Goal: Task Accomplishment & Management: Use online tool/utility

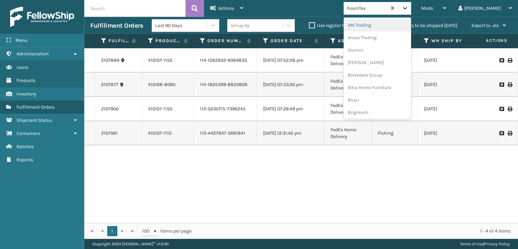
click at [408, 9] on icon at bounding box center [404, 8] width 7 height 7
click at [385, 84] on div "FoamTex" at bounding box center [376, 86] width 67 height 12
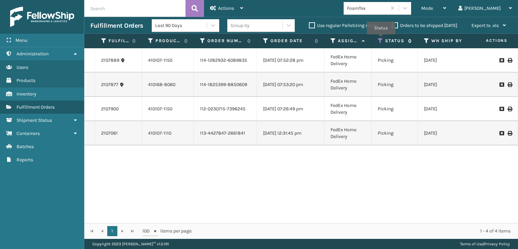
click at [381, 39] on icon at bounding box center [380, 41] width 5 height 6
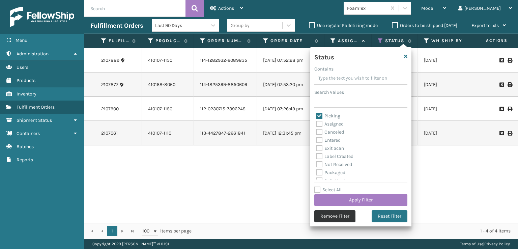
click at [336, 215] on button "Remove Filter" at bounding box center [334, 216] width 41 height 12
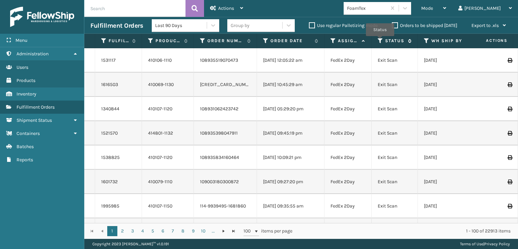
click at [380, 41] on icon at bounding box center [380, 41] width 5 height 6
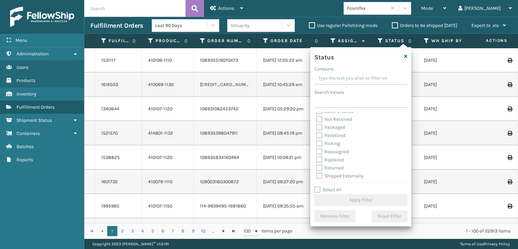
scroll to position [38, 0]
click at [433, 7] on span "Mode" at bounding box center [427, 8] width 12 height 6
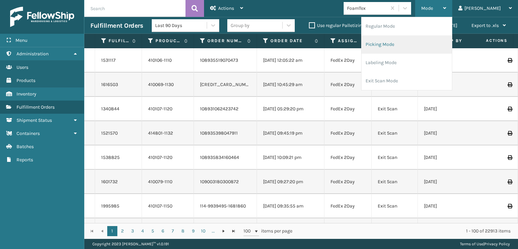
click at [401, 45] on li "Picking Mode" at bounding box center [406, 44] width 90 height 18
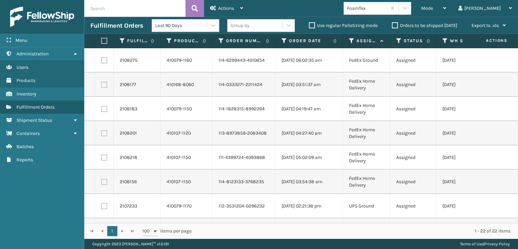
click at [102, 42] on label at bounding box center [103, 41] width 4 height 6
click at [101, 42] on input "checkbox" at bounding box center [101, 41] width 0 height 4
checkbox input "true"
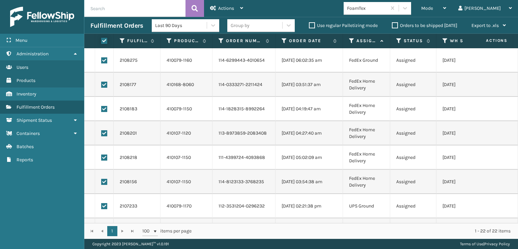
checkbox input "true"
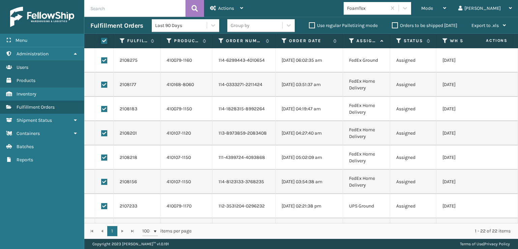
checkbox input "true"
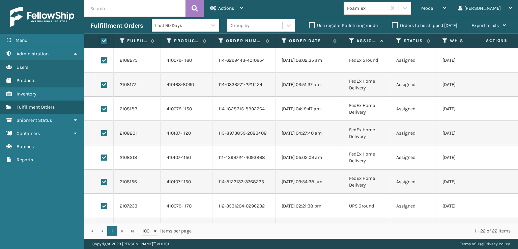
checkbox input "true"
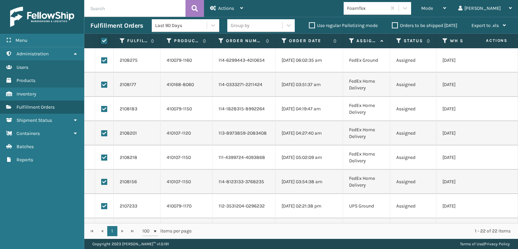
checkbox input "true"
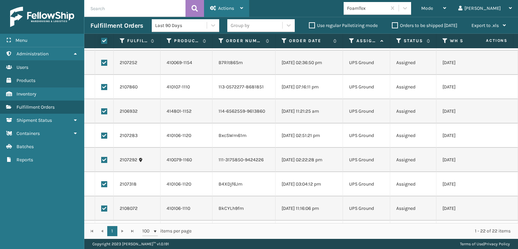
scroll to position [169, 0]
click at [223, 6] on span "Actions" at bounding box center [226, 8] width 16 height 6
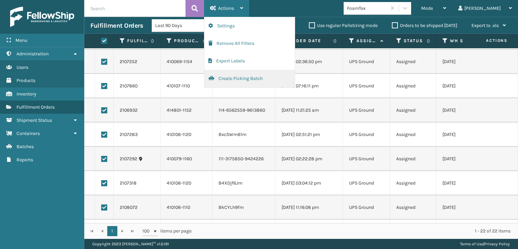
click at [231, 80] on button "Create Picking Batch" at bounding box center [249, 79] width 90 height 18
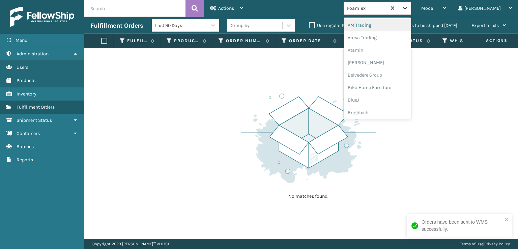
click at [408, 7] on icon at bounding box center [404, 8] width 7 height 7
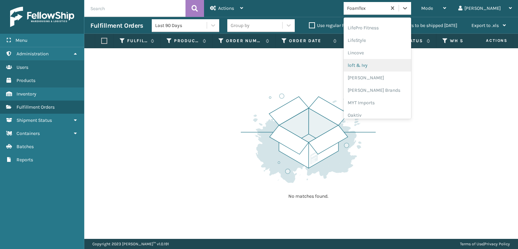
scroll to position [247, 0]
click at [385, 90] on div "[PERSON_NAME] Brands" at bounding box center [376, 90] width 67 height 12
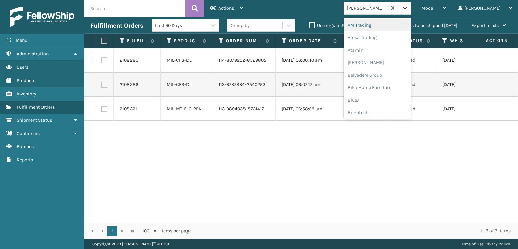
click at [408, 10] on icon at bounding box center [404, 8] width 7 height 7
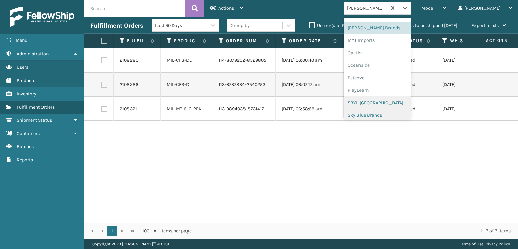
scroll to position [338, 0]
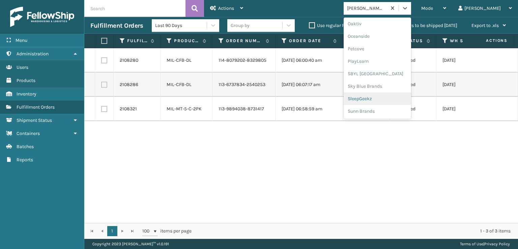
click at [389, 99] on div "SleepGeekz" at bounding box center [376, 98] width 67 height 12
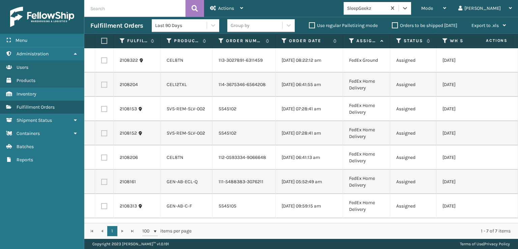
scroll to position [20, 0]
click at [104, 203] on label at bounding box center [104, 206] width 6 height 6
click at [101, 203] on input "checkbox" at bounding box center [101, 205] width 0 height 4
checkbox input "true"
click at [104, 179] on label at bounding box center [104, 182] width 6 height 6
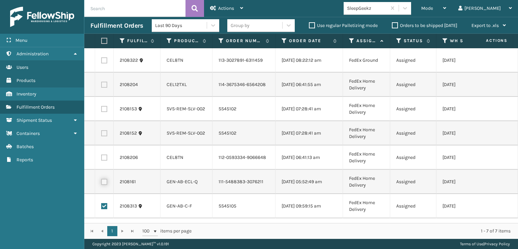
click at [101, 179] on input "checkbox" at bounding box center [101, 181] width 0 height 4
checkbox input "true"
click at [106, 154] on label at bounding box center [104, 157] width 6 height 6
click at [101, 154] on input "checkbox" at bounding box center [101, 156] width 0 height 4
checkbox input "true"
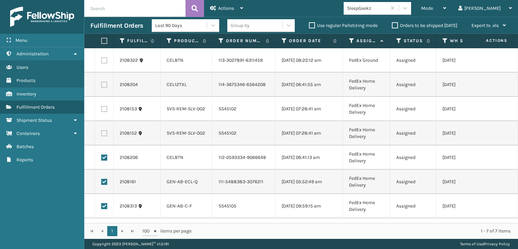
click at [105, 82] on label at bounding box center [104, 85] width 6 height 6
click at [101, 82] on input "checkbox" at bounding box center [101, 84] width 0 height 4
checkbox input "true"
click at [104, 62] on label at bounding box center [104, 60] width 6 height 6
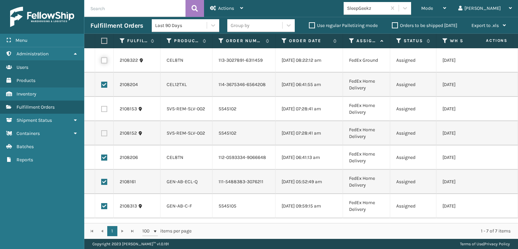
click at [101, 62] on input "checkbox" at bounding box center [101, 59] width 0 height 4
checkbox input "true"
click at [226, 6] on span "Actions" at bounding box center [226, 8] width 16 height 6
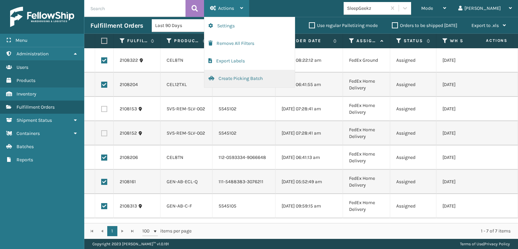
click at [233, 77] on button "Create Picking Batch" at bounding box center [249, 79] width 90 height 18
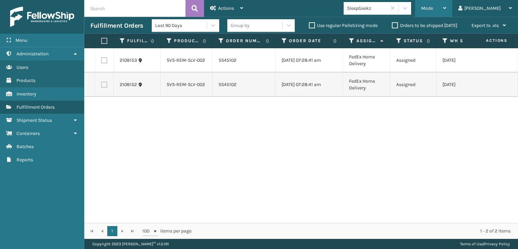
click at [433, 8] on span "Mode" at bounding box center [427, 8] width 12 height 6
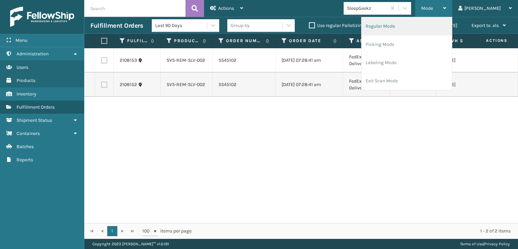
click at [417, 26] on li "Regular Mode" at bounding box center [406, 26] width 90 height 18
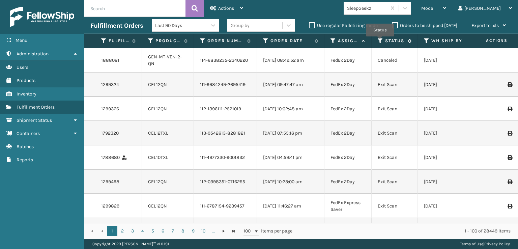
click at [380, 41] on icon at bounding box center [380, 41] width 5 height 6
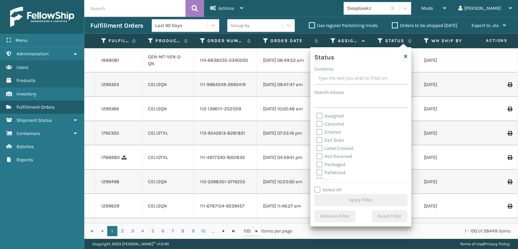
scroll to position [34, 0]
click at [321, 149] on label "Picking" at bounding box center [328, 147] width 24 height 6
click at [317, 147] on input "Picking" at bounding box center [316, 145] width 0 height 4
checkbox input "true"
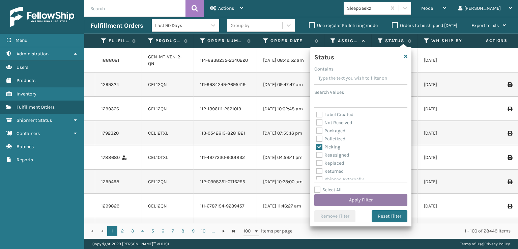
click at [353, 197] on button "Apply Filter" at bounding box center [360, 200] width 93 height 12
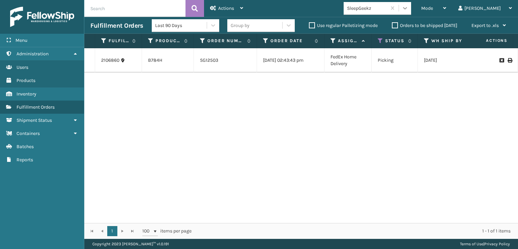
click at [408, 6] on icon at bounding box center [404, 8] width 7 height 7
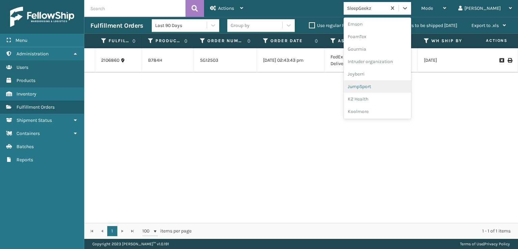
scroll to position [135, 0]
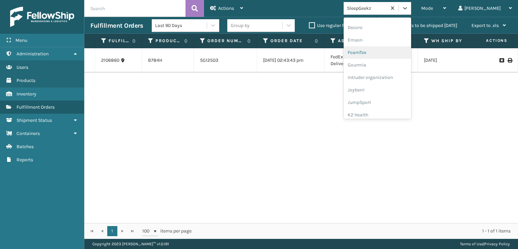
click at [383, 53] on div "FoamTex" at bounding box center [376, 52] width 67 height 12
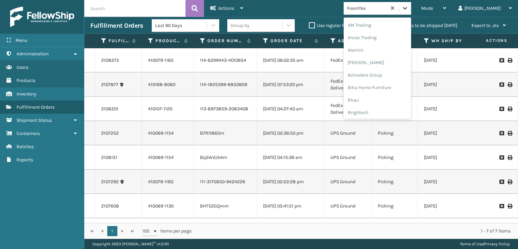
click at [408, 9] on icon at bounding box center [404, 8] width 7 height 7
click at [384, 110] on div "FoamTex" at bounding box center [376, 108] width 67 height 12
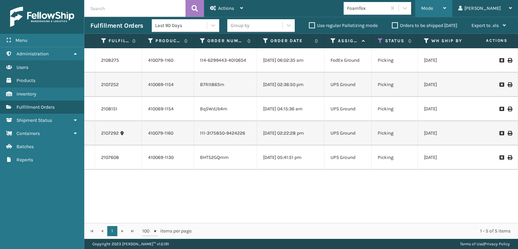
click at [433, 9] on span "Mode" at bounding box center [427, 8] width 12 height 6
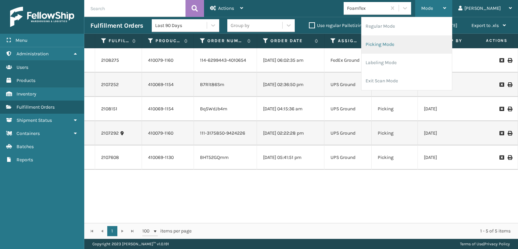
click at [404, 42] on li "Picking Mode" at bounding box center [406, 44] width 90 height 18
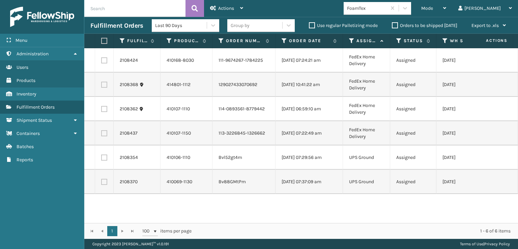
click at [103, 182] on label at bounding box center [104, 182] width 6 height 6
click at [101, 182] on input "checkbox" at bounding box center [101, 181] width 0 height 4
checkbox input "true"
click at [107, 159] on label at bounding box center [104, 157] width 6 height 6
click at [101, 159] on input "checkbox" at bounding box center [101, 156] width 0 height 4
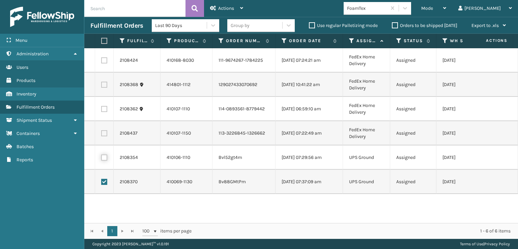
checkbox input "true"
click at [234, 6] on span "Actions" at bounding box center [226, 8] width 16 height 6
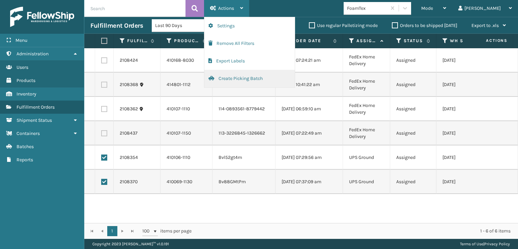
click at [231, 81] on button "Create Picking Batch" at bounding box center [249, 79] width 90 height 18
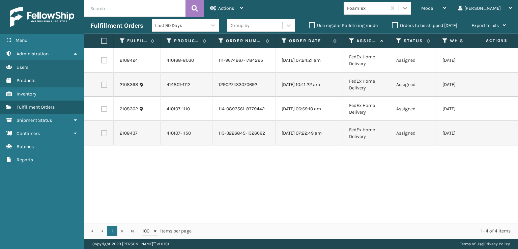
click at [408, 7] on icon at bounding box center [404, 8] width 7 height 7
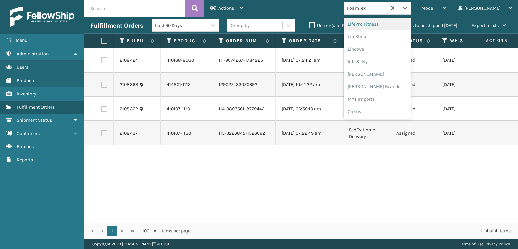
scroll to position [270, 0]
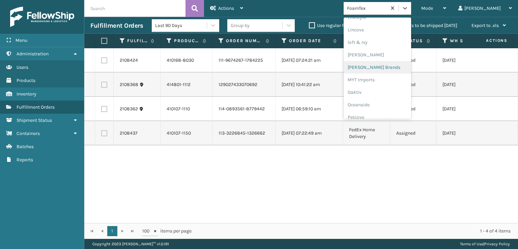
click at [387, 66] on div "[PERSON_NAME] Brands" at bounding box center [376, 67] width 67 height 12
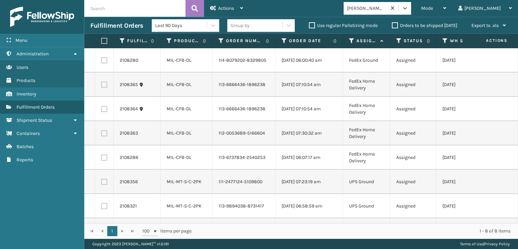
scroll to position [24, 0]
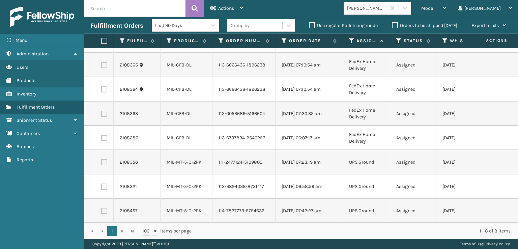
click at [105, 39] on label at bounding box center [103, 41] width 4 height 6
click at [101, 39] on input "checkbox" at bounding box center [101, 41] width 0 height 4
checkbox input "true"
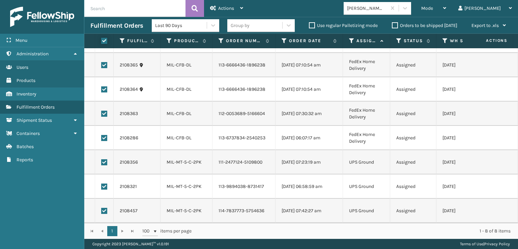
checkbox input "true"
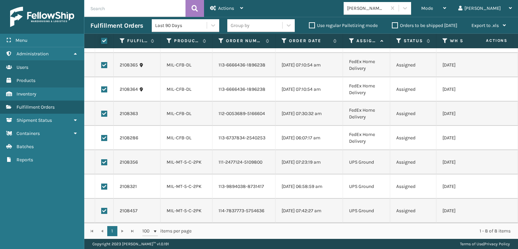
checkbox input "true"
click at [228, 8] on span "Actions" at bounding box center [226, 8] width 16 height 6
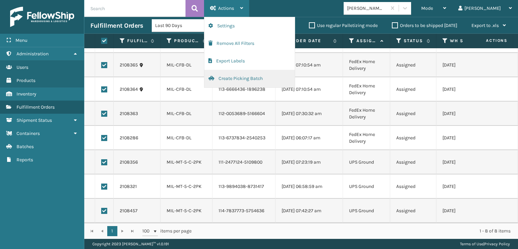
click at [225, 76] on button "Create Picking Batch" at bounding box center [249, 79] width 90 height 18
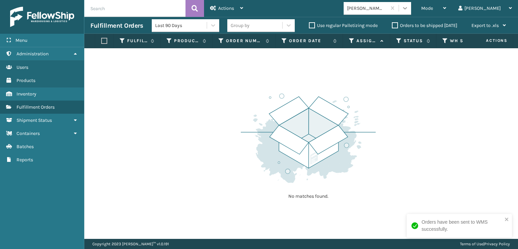
click at [408, 9] on icon at bounding box center [404, 8] width 7 height 7
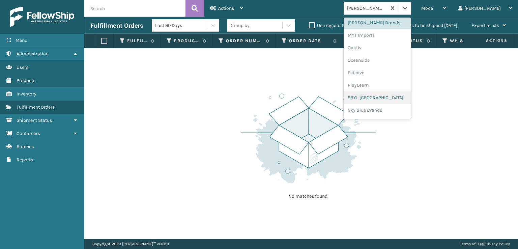
scroll to position [338, 0]
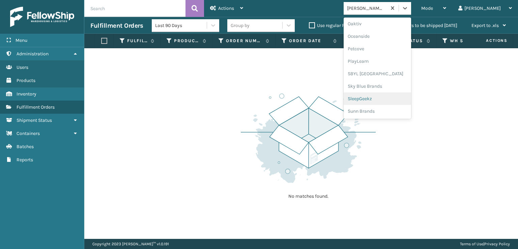
click at [388, 99] on div "SleepGeekz" at bounding box center [376, 98] width 67 height 12
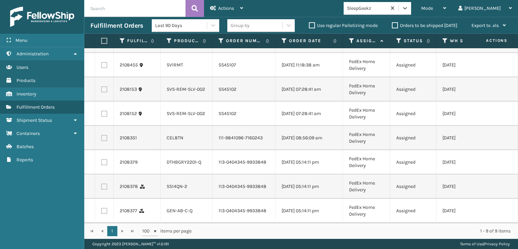
scroll to position [73, 0]
click at [104, 208] on label at bounding box center [104, 211] width 6 height 6
click at [101, 208] on input "checkbox" at bounding box center [101, 210] width 0 height 4
checkbox input "true"
click at [105, 183] on label at bounding box center [104, 186] width 6 height 6
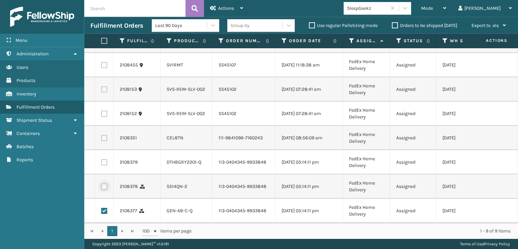
click at [101, 183] on input "checkbox" at bounding box center [101, 185] width 0 height 4
checkbox input "true"
click at [103, 159] on label at bounding box center [104, 162] width 6 height 6
click at [101, 159] on input "checkbox" at bounding box center [101, 161] width 0 height 4
checkbox input "true"
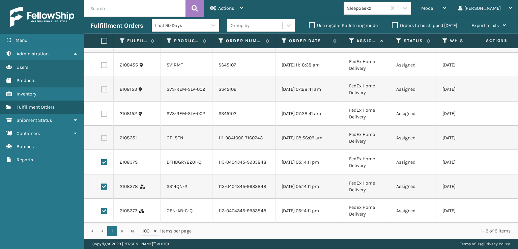
click at [103, 135] on label at bounding box center [104, 138] width 6 height 6
click at [101, 135] on input "checkbox" at bounding box center [101, 137] width 0 height 4
checkbox input "true"
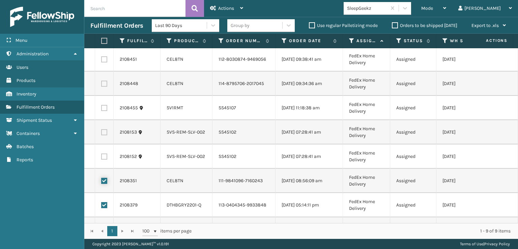
scroll to position [0, 0]
click at [103, 88] on label at bounding box center [104, 85] width 6 height 6
click at [101, 86] on input "checkbox" at bounding box center [101, 84] width 0 height 4
checkbox input "true"
click at [104, 62] on label at bounding box center [104, 60] width 6 height 6
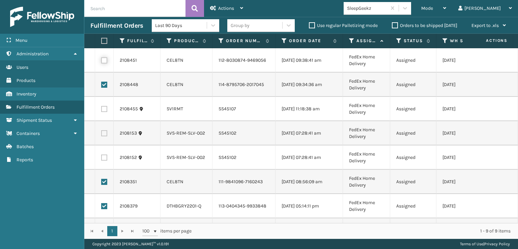
click at [101, 62] on input "checkbox" at bounding box center [101, 59] width 0 height 4
checkbox input "true"
click at [220, 5] on div "Actions" at bounding box center [226, 8] width 33 height 17
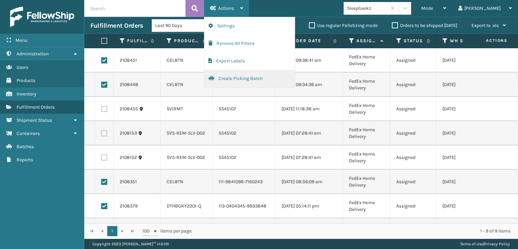
click at [222, 78] on button "Create Picking Batch" at bounding box center [249, 79] width 90 height 18
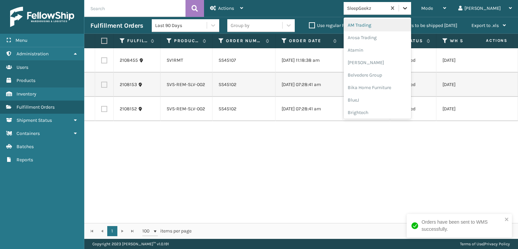
click at [407, 8] on icon at bounding box center [405, 8] width 4 height 2
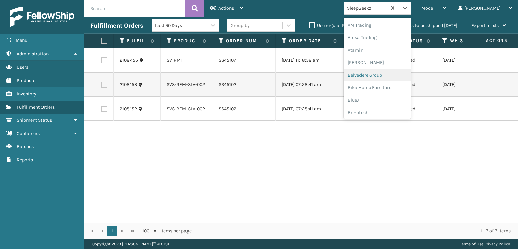
scroll to position [101, 0]
click at [383, 85] on div "FoamTex" at bounding box center [376, 86] width 67 height 12
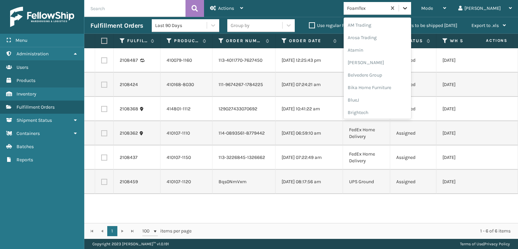
click at [408, 6] on icon at bounding box center [404, 8] width 7 height 7
click at [386, 55] on div "[PERSON_NAME] Brands" at bounding box center [376, 56] width 67 height 12
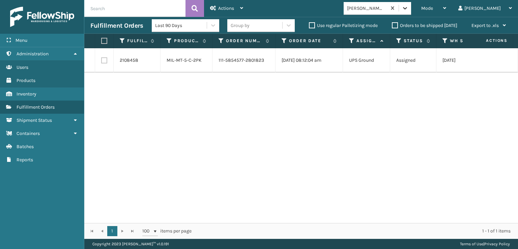
click at [408, 9] on icon at bounding box center [404, 8] width 7 height 7
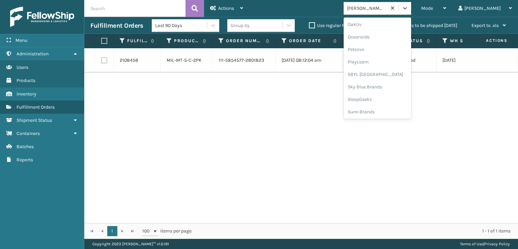
scroll to position [338, 0]
click at [382, 73] on div "SBYL [GEOGRAPHIC_DATA]" at bounding box center [376, 73] width 67 height 12
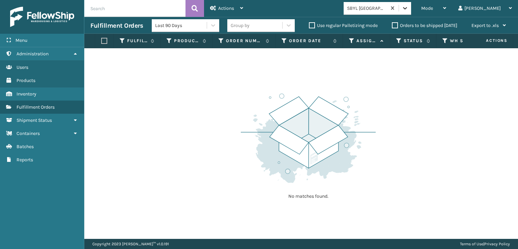
click at [408, 11] on icon at bounding box center [404, 8] width 7 height 7
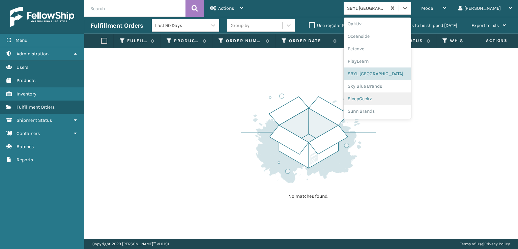
click at [381, 97] on div "SleepGeekz" at bounding box center [376, 98] width 67 height 12
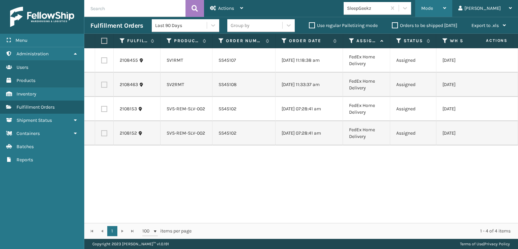
click at [446, 3] on div "Mode" at bounding box center [433, 8] width 25 height 17
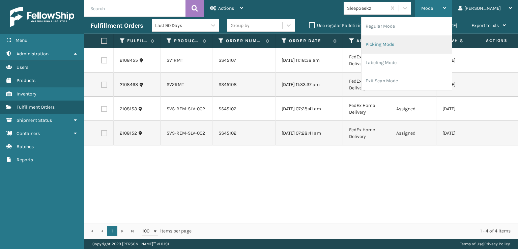
click at [402, 45] on li "Picking Mode" at bounding box center [406, 44] width 90 height 18
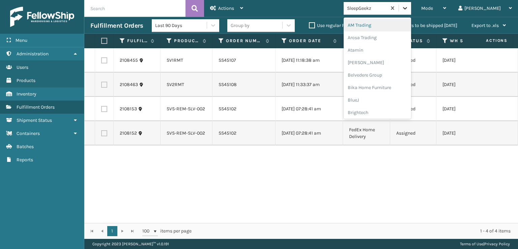
click at [408, 7] on icon at bounding box center [404, 8] width 7 height 7
click at [383, 87] on div "FoamTex" at bounding box center [376, 86] width 67 height 12
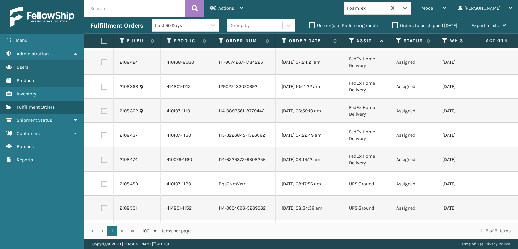
scroll to position [0, 0]
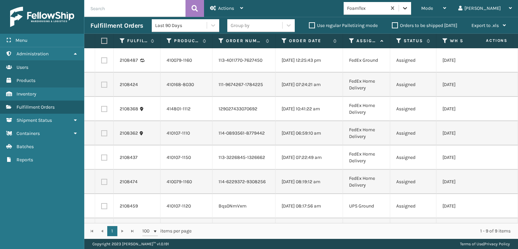
click at [407, 8] on icon at bounding box center [405, 8] width 4 height 2
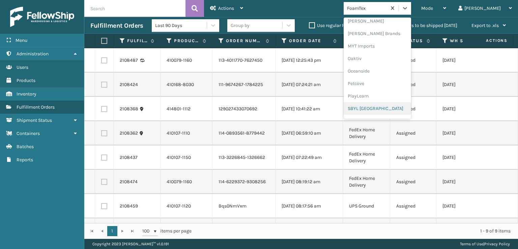
scroll to position [338, 0]
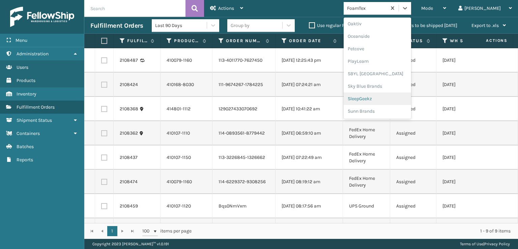
click at [387, 99] on div "SleepGeekz" at bounding box center [376, 98] width 67 height 12
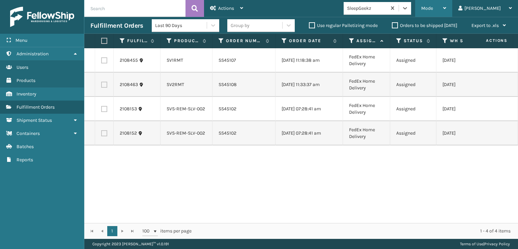
click at [446, 11] on div "Mode" at bounding box center [433, 8] width 25 height 17
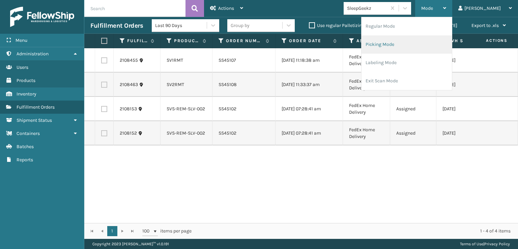
click at [409, 44] on li "Picking Mode" at bounding box center [406, 44] width 90 height 18
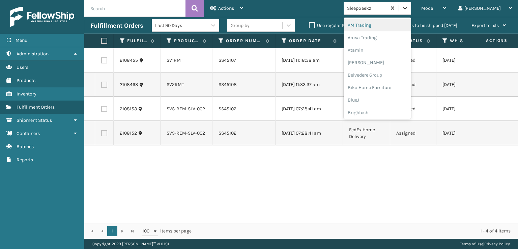
click at [408, 10] on icon at bounding box center [404, 8] width 7 height 7
click at [382, 65] on div "[PERSON_NAME] Brands" at bounding box center [376, 66] width 67 height 12
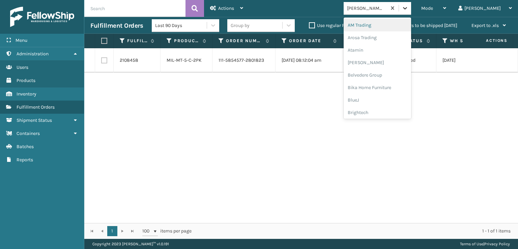
click at [408, 10] on icon at bounding box center [404, 8] width 7 height 7
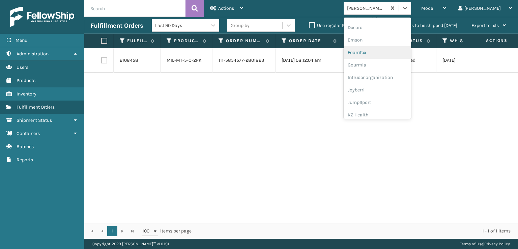
click at [381, 53] on div "FoamTex" at bounding box center [376, 52] width 67 height 12
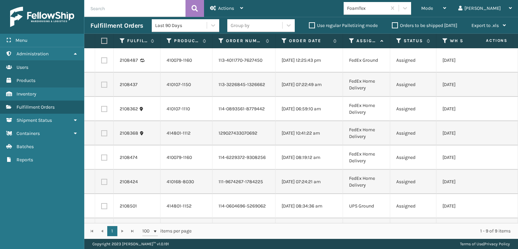
click at [104, 42] on label at bounding box center [103, 41] width 4 height 6
click at [101, 42] on input "checkbox" at bounding box center [101, 41] width 0 height 4
checkbox input "true"
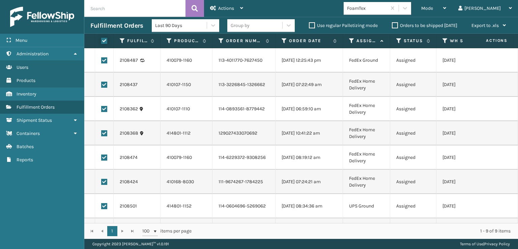
checkbox input "true"
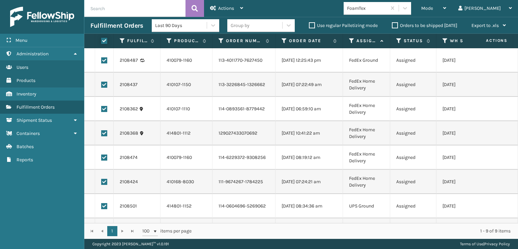
checkbox input "true"
click at [225, 10] on span "Actions" at bounding box center [226, 8] width 16 height 6
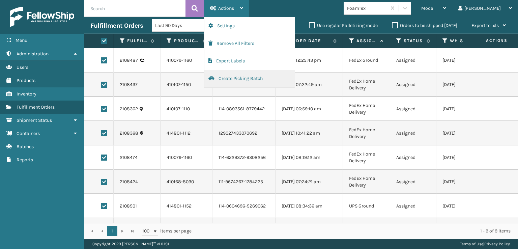
click at [233, 77] on button "Create Picking Batch" at bounding box center [249, 79] width 90 height 18
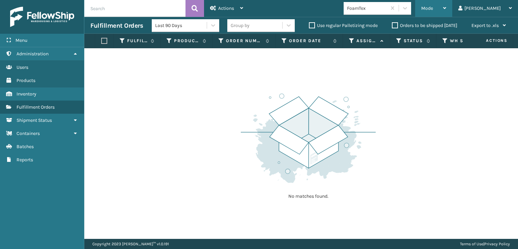
click at [433, 10] on span "Mode" at bounding box center [427, 8] width 12 height 6
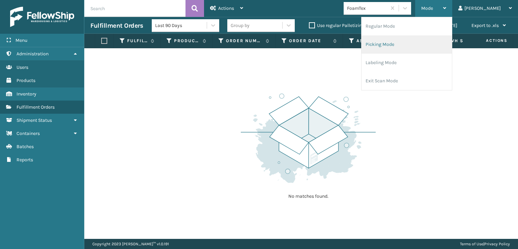
click at [400, 44] on li "Picking Mode" at bounding box center [406, 44] width 90 height 18
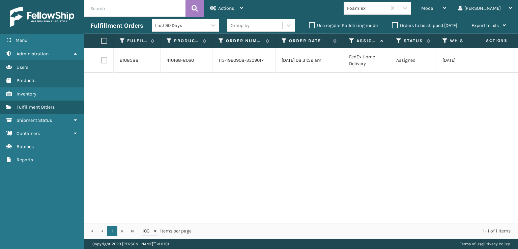
click at [105, 59] on label at bounding box center [104, 60] width 6 height 6
click at [101, 59] on input "checkbox" at bounding box center [101, 59] width 0 height 4
checkbox input "true"
drag, startPoint x: 222, startPoint y: 8, endPoint x: 229, endPoint y: 38, distance: 30.3
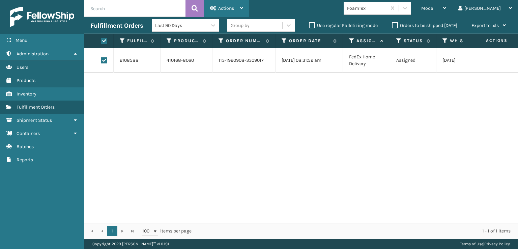
click at [223, 8] on span "Actions" at bounding box center [226, 8] width 16 height 6
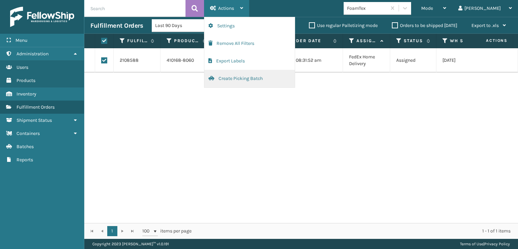
click at [235, 81] on button "Create Picking Batch" at bounding box center [249, 79] width 90 height 18
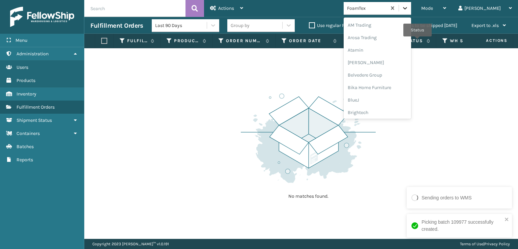
click at [411, 9] on div at bounding box center [405, 8] width 12 height 12
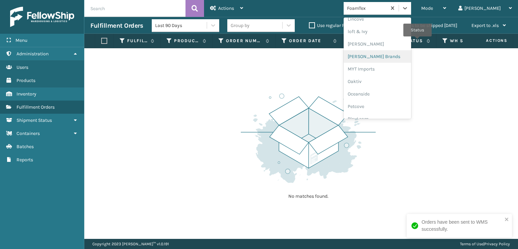
click at [382, 56] on div "[PERSON_NAME] Brands" at bounding box center [376, 56] width 67 height 12
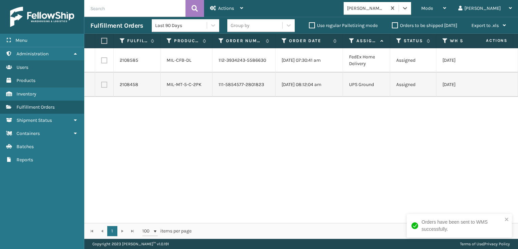
click at [105, 39] on label at bounding box center [103, 41] width 4 height 6
click at [101, 39] on input "checkbox" at bounding box center [101, 41] width 0 height 4
checkbox input "true"
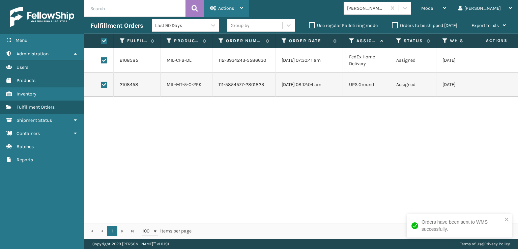
click at [223, 7] on span "Actions" at bounding box center [226, 8] width 16 height 6
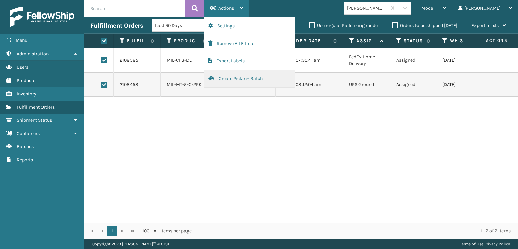
click at [241, 78] on button "Create Picking Batch" at bounding box center [249, 79] width 90 height 18
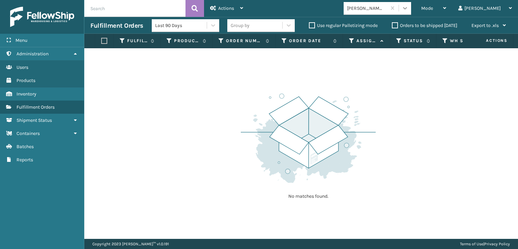
click at [408, 7] on icon at bounding box center [404, 8] width 7 height 7
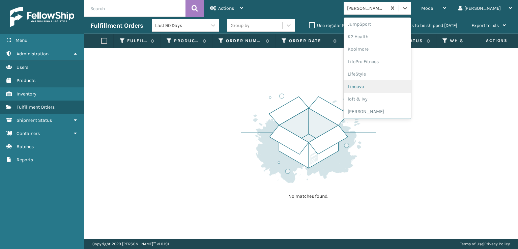
scroll to position [338, 0]
click at [383, 98] on div "SleepGeekz" at bounding box center [376, 98] width 67 height 12
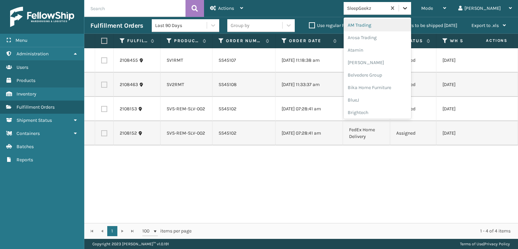
click at [408, 5] on icon at bounding box center [404, 8] width 7 height 7
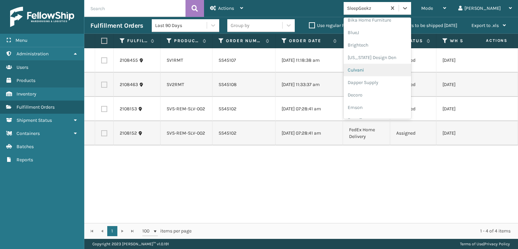
scroll to position [101, 0]
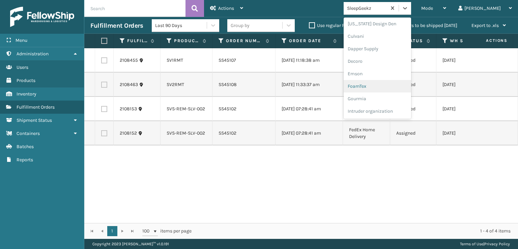
click at [386, 86] on div "FoamTex" at bounding box center [376, 86] width 67 height 12
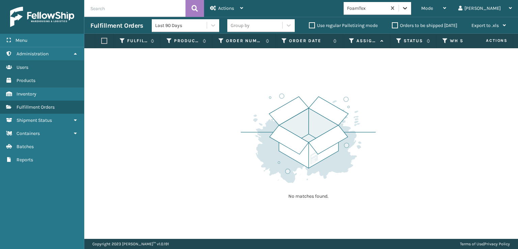
click at [408, 7] on icon at bounding box center [404, 8] width 7 height 7
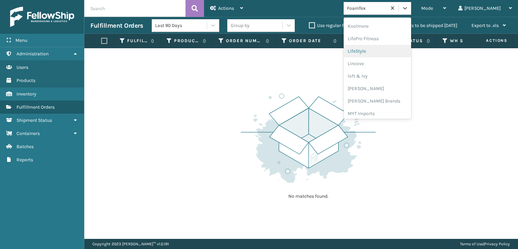
scroll to position [247, 0]
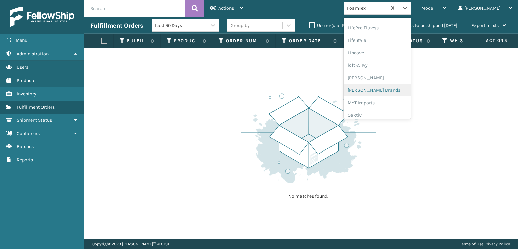
click at [390, 89] on div "[PERSON_NAME] Brands" at bounding box center [376, 90] width 67 height 12
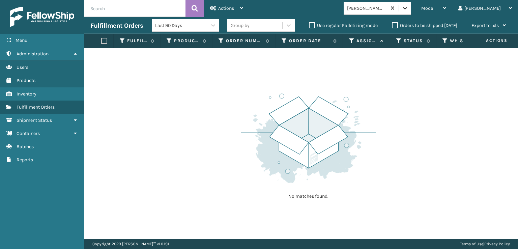
click at [408, 9] on icon at bounding box center [404, 8] width 7 height 7
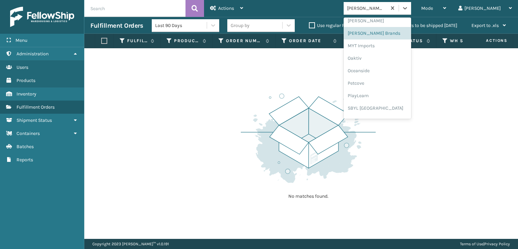
scroll to position [338, 0]
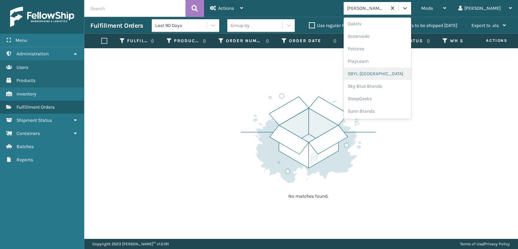
click at [381, 73] on div "SBYL [GEOGRAPHIC_DATA]" at bounding box center [376, 73] width 67 height 12
click at [407, 7] on icon at bounding box center [405, 8] width 4 height 2
click at [380, 99] on div "SleepGeekz" at bounding box center [376, 98] width 67 height 12
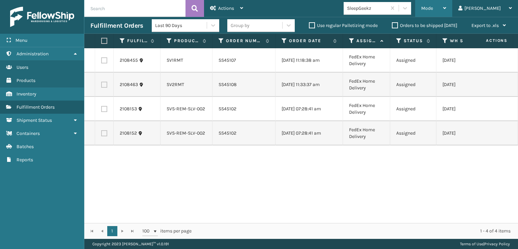
click at [433, 8] on span "Mode" at bounding box center [427, 8] width 12 height 6
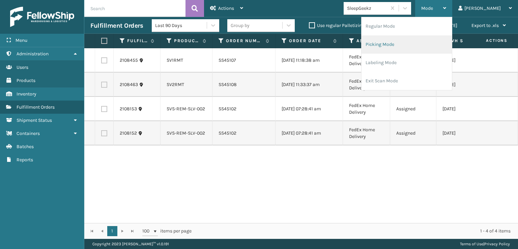
click at [403, 42] on li "Picking Mode" at bounding box center [406, 44] width 90 height 18
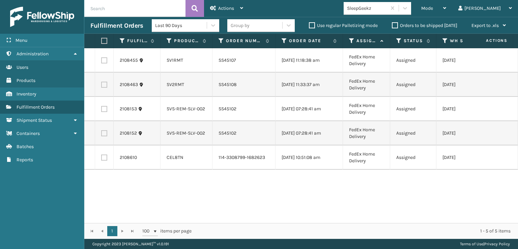
click at [104, 39] on label at bounding box center [103, 41] width 4 height 6
click at [101, 39] on input "checkbox" at bounding box center [101, 41] width 0 height 4
checkbox input "true"
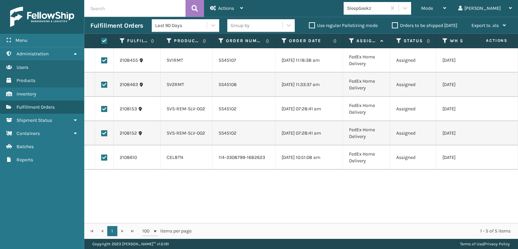
checkbox input "true"
click at [226, 5] on span "Actions" at bounding box center [226, 8] width 16 height 6
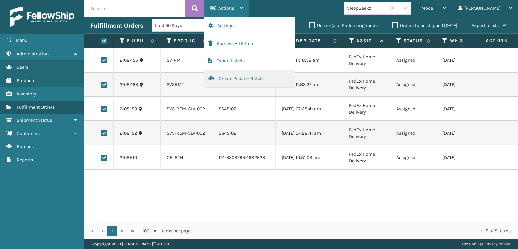
click at [229, 77] on button "Create Picking Batch" at bounding box center [249, 79] width 90 height 18
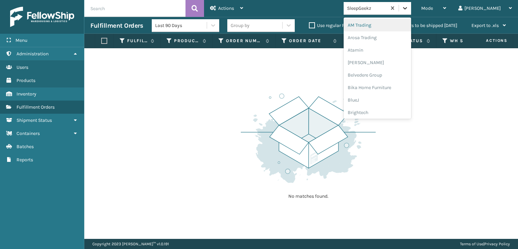
click at [408, 8] on icon at bounding box center [404, 8] width 7 height 7
click at [387, 85] on div "FoamTex" at bounding box center [376, 86] width 67 height 12
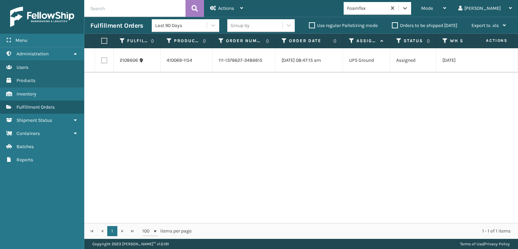
click at [101, 61] on label at bounding box center [104, 60] width 6 height 6
click at [101, 61] on input "checkbox" at bounding box center [101, 59] width 0 height 4
checkbox input "true"
click at [220, 12] on div "Actions" at bounding box center [226, 8] width 33 height 17
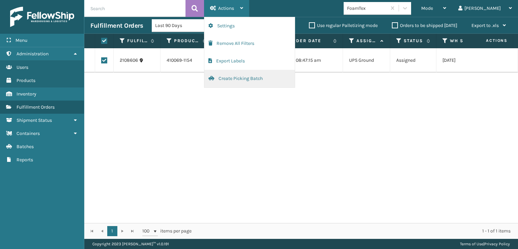
click at [238, 79] on button "Create Picking Batch" at bounding box center [249, 79] width 90 height 18
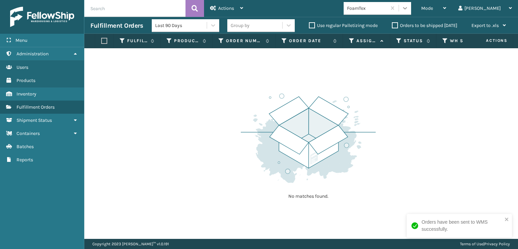
click at [408, 7] on icon at bounding box center [404, 8] width 7 height 7
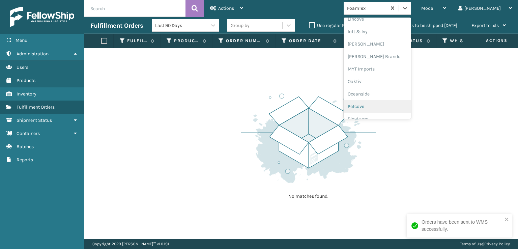
scroll to position [338, 0]
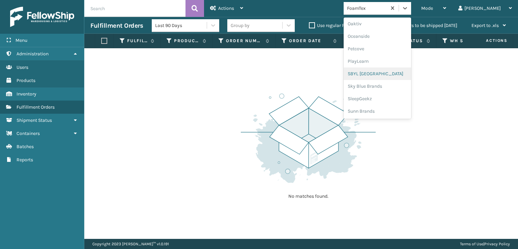
click at [380, 73] on div "SBYL [GEOGRAPHIC_DATA]" at bounding box center [376, 73] width 67 height 12
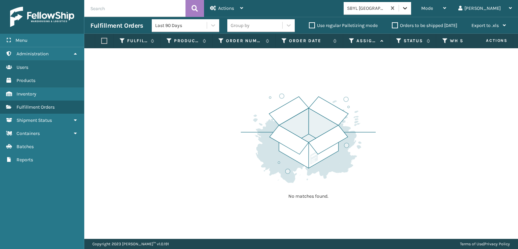
click at [408, 9] on icon at bounding box center [404, 8] width 7 height 7
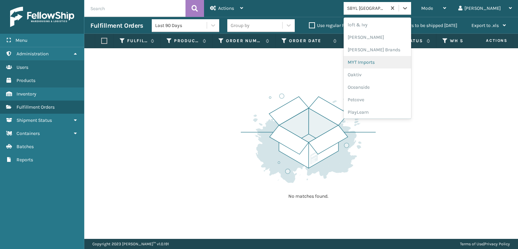
scroll to position [280, 0]
click at [380, 55] on div "[PERSON_NAME] Brands" at bounding box center [376, 56] width 67 height 12
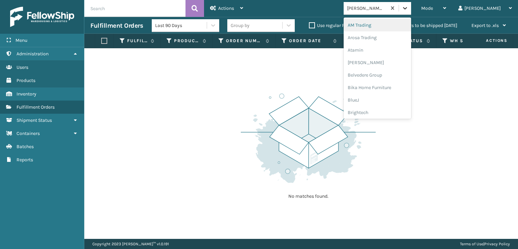
click at [408, 7] on icon at bounding box center [404, 8] width 7 height 7
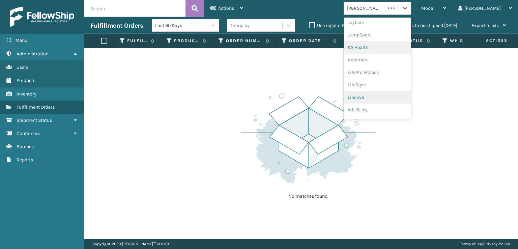
scroll to position [213, 0]
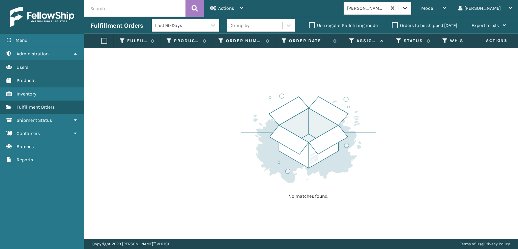
click at [411, 5] on div at bounding box center [405, 8] width 12 height 12
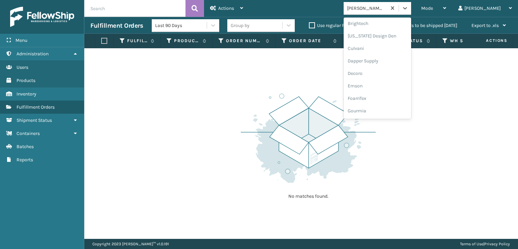
scroll to position [101, 0]
click at [384, 86] on div "FoamTex" at bounding box center [376, 86] width 67 height 12
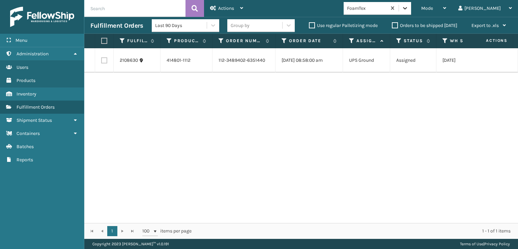
click at [411, 12] on div at bounding box center [405, 8] width 12 height 12
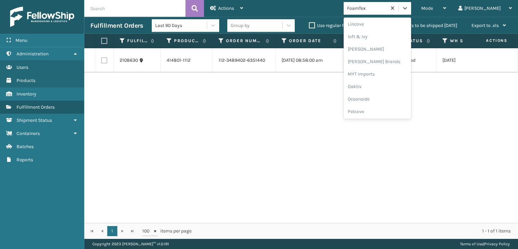
scroll to position [280, 0]
click at [390, 54] on div "[PERSON_NAME] Brands" at bounding box center [376, 56] width 67 height 12
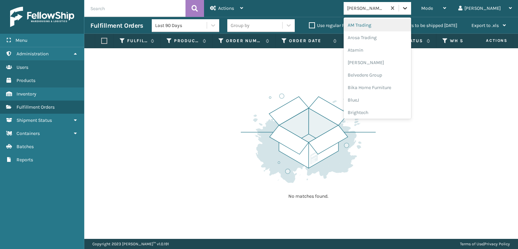
click at [408, 9] on icon at bounding box center [404, 8] width 7 height 7
click at [384, 98] on div "SleepGeekz" at bounding box center [376, 98] width 67 height 12
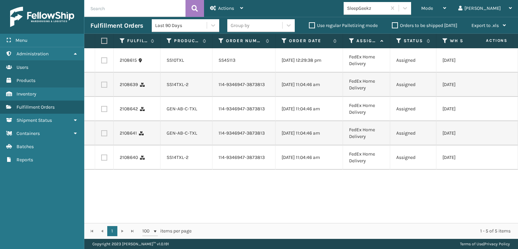
click at [102, 160] on label at bounding box center [104, 157] width 6 height 6
click at [101, 159] on input "checkbox" at bounding box center [101, 156] width 0 height 4
checkbox input "true"
click at [103, 136] on label at bounding box center [104, 133] width 6 height 6
click at [101, 134] on input "checkbox" at bounding box center [101, 132] width 0 height 4
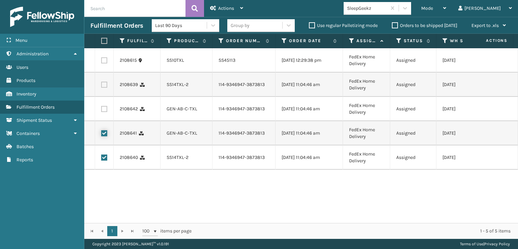
checkbox input "true"
click at [102, 112] on label at bounding box center [104, 109] width 6 height 6
click at [101, 110] on input "checkbox" at bounding box center [101, 108] width 0 height 4
checkbox input "true"
click at [103, 87] on label at bounding box center [104, 85] width 6 height 6
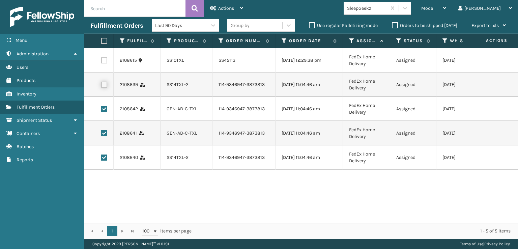
click at [101, 86] on input "checkbox" at bounding box center [101, 84] width 0 height 4
checkbox input "true"
click at [105, 60] on label at bounding box center [104, 60] width 6 height 6
click at [101, 60] on input "checkbox" at bounding box center [101, 59] width 0 height 4
checkbox input "true"
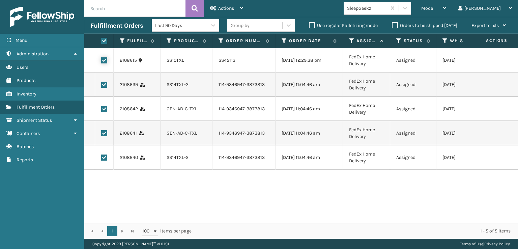
checkbox input "true"
click at [231, 10] on span "Actions" at bounding box center [226, 8] width 16 height 6
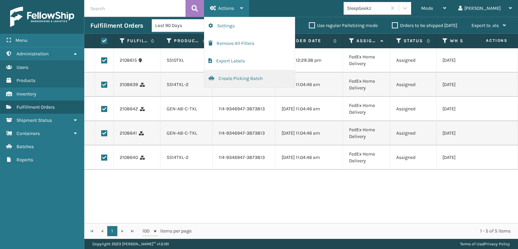
click at [240, 78] on button "Create Picking Batch" at bounding box center [249, 79] width 90 height 18
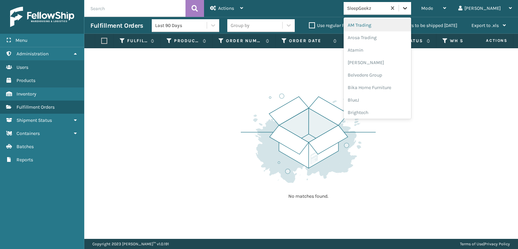
click at [408, 6] on icon at bounding box center [404, 8] width 7 height 7
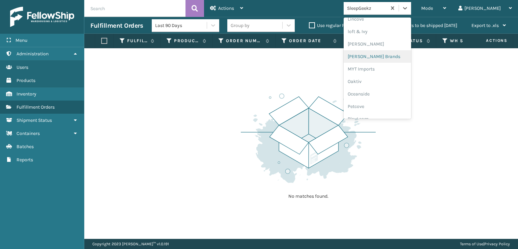
click at [388, 53] on div "[PERSON_NAME] Brands" at bounding box center [376, 56] width 67 height 12
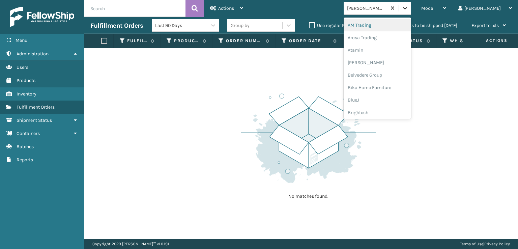
click at [408, 9] on icon at bounding box center [404, 8] width 7 height 7
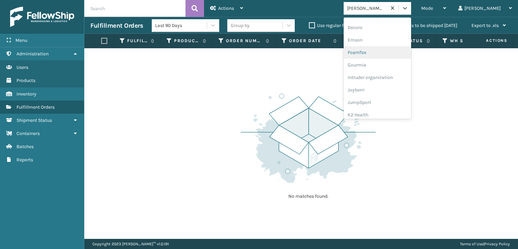
click at [390, 53] on div "FoamTex" at bounding box center [376, 52] width 67 height 12
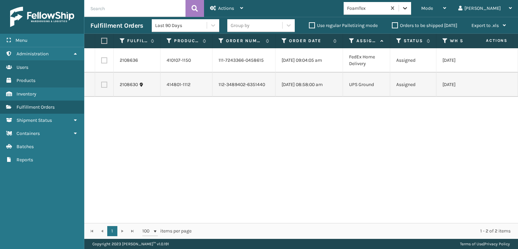
click at [411, 12] on div at bounding box center [405, 8] width 12 height 12
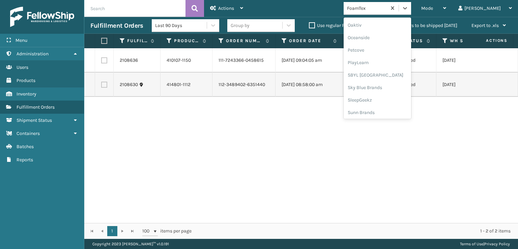
scroll to position [338, 0]
click at [385, 75] on div "SBYL [GEOGRAPHIC_DATA]" at bounding box center [376, 73] width 67 height 12
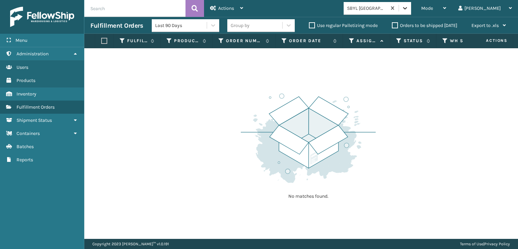
click at [411, 12] on div at bounding box center [405, 8] width 12 height 12
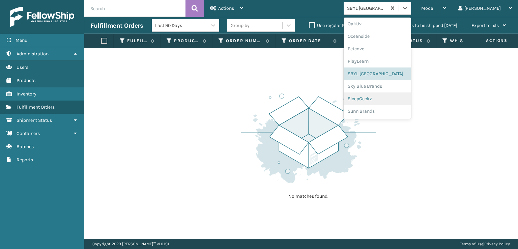
click at [382, 98] on div "SleepGeekz" at bounding box center [376, 98] width 67 height 12
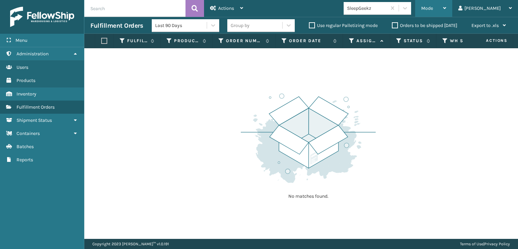
click at [446, 9] on div "Mode" at bounding box center [433, 8] width 25 height 17
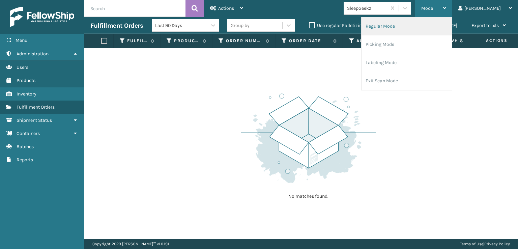
click at [407, 28] on li "Regular Mode" at bounding box center [406, 26] width 90 height 18
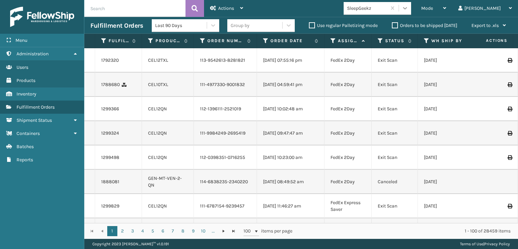
click at [408, 10] on icon at bounding box center [404, 8] width 7 height 7
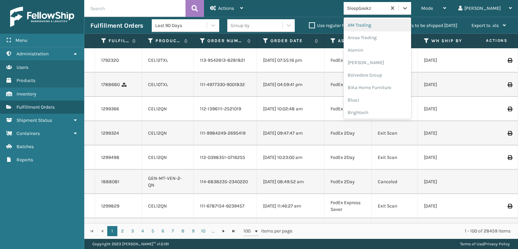
click at [473, 60] on div at bounding box center [492, 60] width 38 height 5
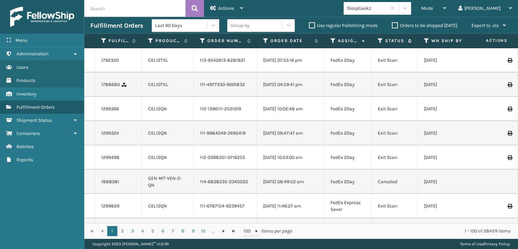
click at [382, 38] on icon at bounding box center [380, 41] width 5 height 6
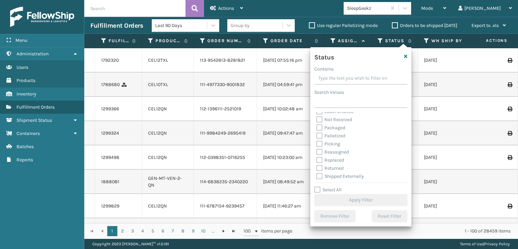
scroll to position [38, 0]
click at [318, 143] on label "Picking" at bounding box center [328, 143] width 24 height 6
click at [317, 143] on input "Picking" at bounding box center [316, 141] width 0 height 4
checkbox input "true"
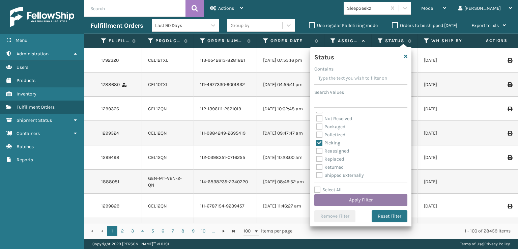
click at [342, 204] on button "Apply Filter" at bounding box center [360, 200] width 93 height 12
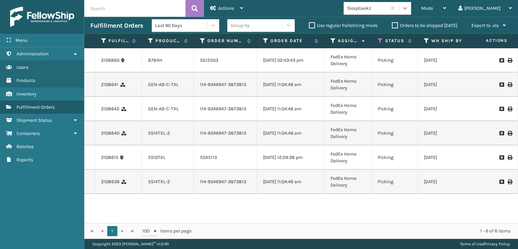
click at [407, 8] on icon at bounding box center [405, 8] width 4 height 2
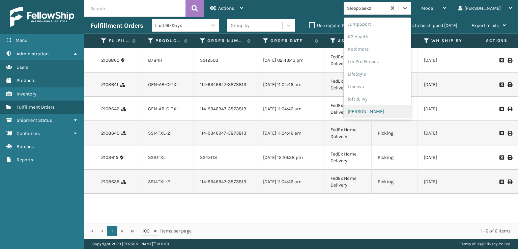
scroll to position [280, 0]
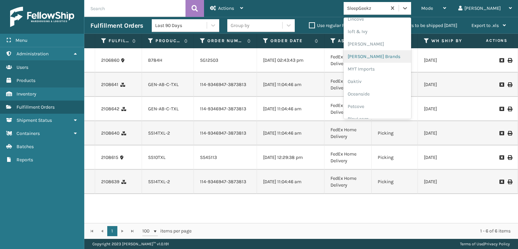
click at [382, 56] on div "[PERSON_NAME] Brands" at bounding box center [376, 56] width 67 height 12
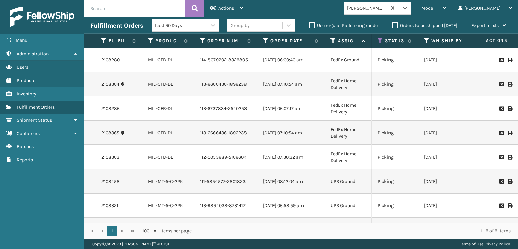
scroll to position [0, 0]
click at [408, 9] on icon at bounding box center [404, 8] width 7 height 7
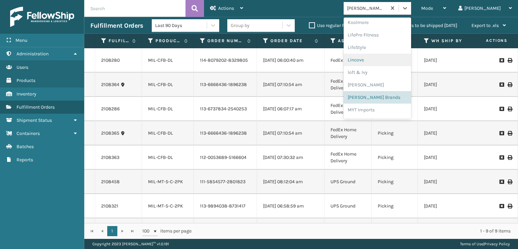
scroll to position [280, 0]
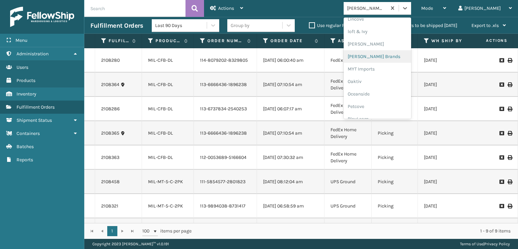
click at [391, 55] on div "[PERSON_NAME] Brands" at bounding box center [376, 56] width 67 height 12
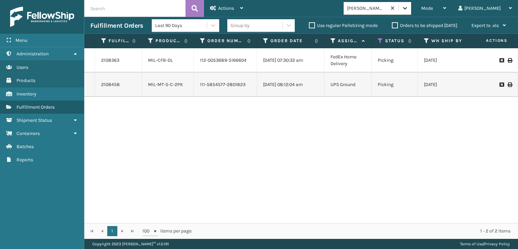
click at [407, 9] on icon at bounding box center [405, 8] width 4 height 2
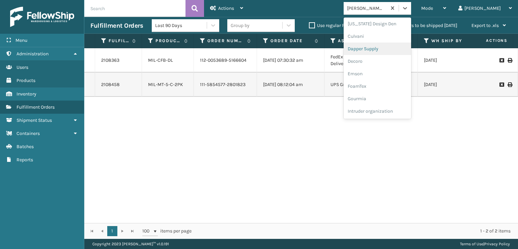
scroll to position [135, 0]
click at [380, 51] on div "FoamTex" at bounding box center [376, 52] width 67 height 12
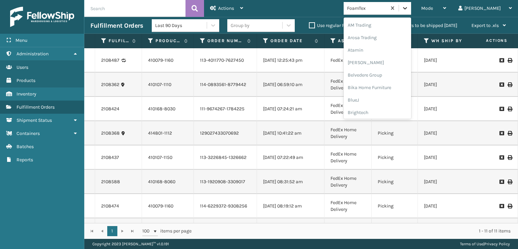
click at [407, 9] on icon at bounding box center [405, 8] width 4 height 2
click at [383, 98] on div "SleepGeekz" at bounding box center [376, 98] width 67 height 12
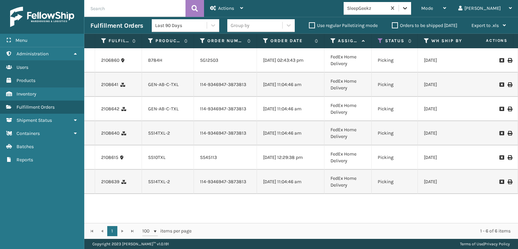
click at [408, 9] on icon at bounding box center [404, 8] width 7 height 7
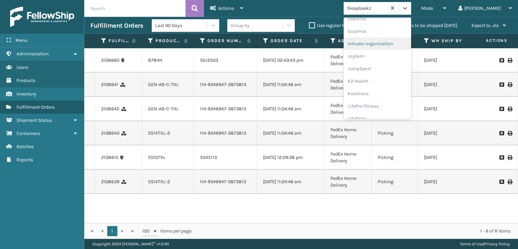
scroll to position [135, 0]
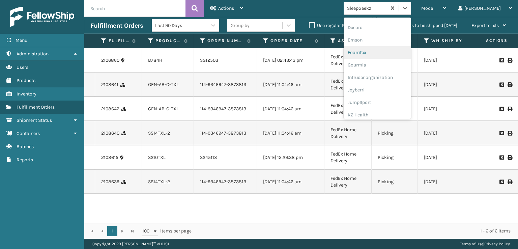
click at [384, 51] on div "FoamTex" at bounding box center [376, 52] width 67 height 12
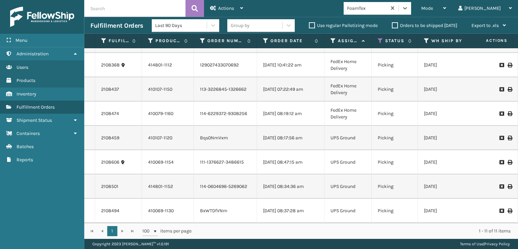
scroll to position [0, 0]
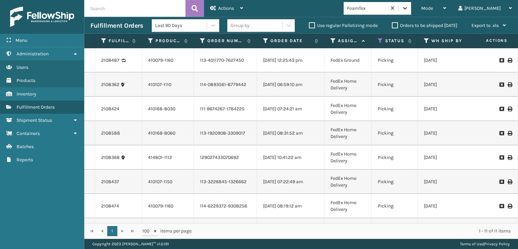
click at [408, 5] on icon at bounding box center [404, 8] width 7 height 7
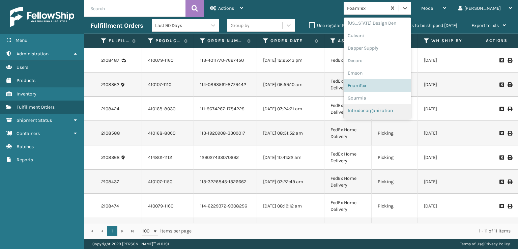
scroll to position [113, 0]
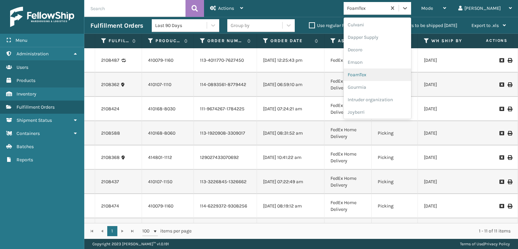
click at [382, 74] on div "FoamTex" at bounding box center [376, 74] width 67 height 12
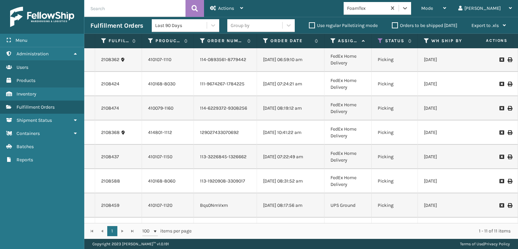
scroll to position [97, 0]
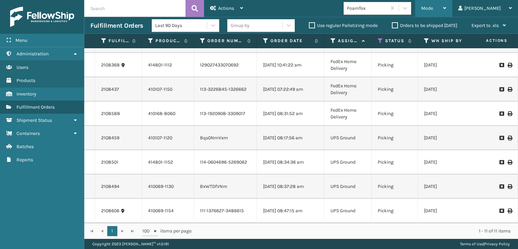
click at [446, 7] on div "Mode" at bounding box center [433, 8] width 25 height 17
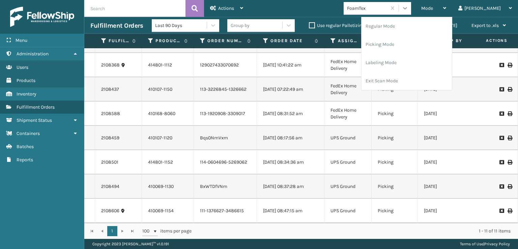
click at [407, 8] on icon at bounding box center [405, 8] width 4 height 2
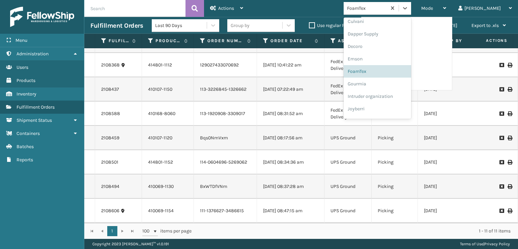
scroll to position [112, 0]
click at [383, 72] on div "FoamTex" at bounding box center [376, 75] width 67 height 12
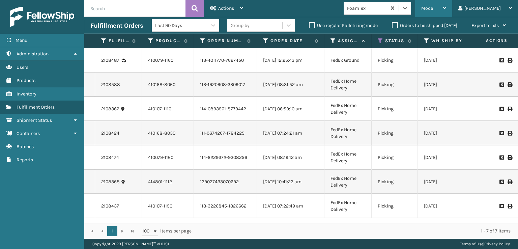
click at [433, 6] on span "Mode" at bounding box center [427, 8] width 12 height 6
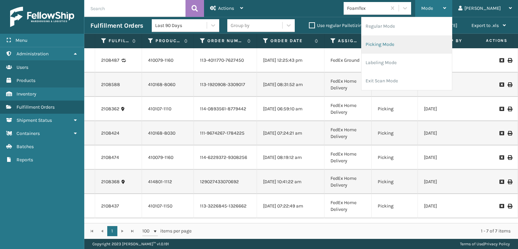
click at [408, 42] on li "Picking Mode" at bounding box center [406, 44] width 90 height 18
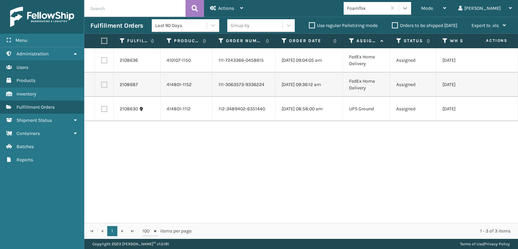
click at [408, 9] on icon at bounding box center [404, 8] width 7 height 7
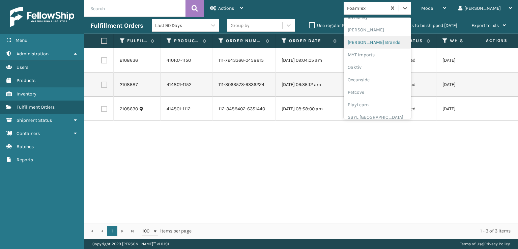
scroll to position [338, 0]
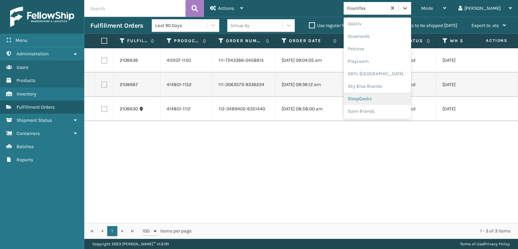
click at [379, 99] on div "SleepGeekz" at bounding box center [376, 98] width 67 height 12
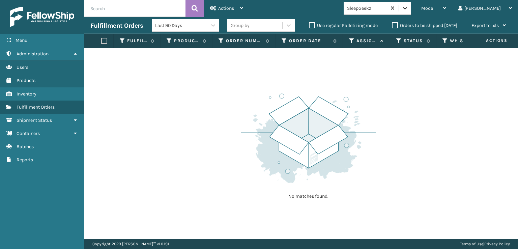
click at [408, 9] on icon at bounding box center [404, 8] width 7 height 7
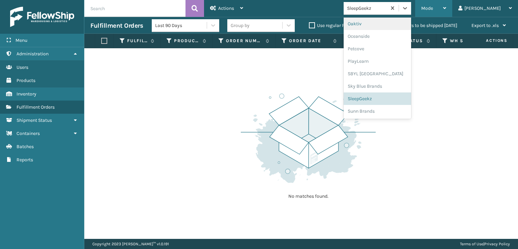
click at [446, 5] on div "Mode" at bounding box center [433, 8] width 25 height 17
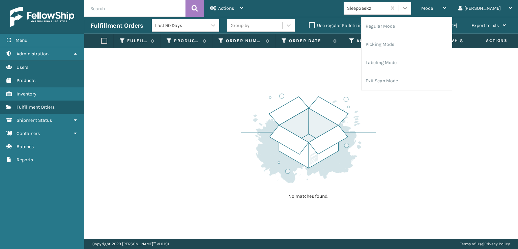
click at [408, 8] on icon at bounding box center [404, 8] width 7 height 7
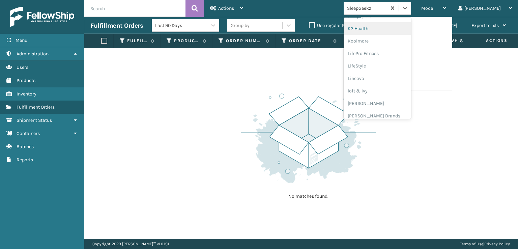
scroll to position [271, 0]
click at [384, 66] on div "[PERSON_NAME] Brands" at bounding box center [376, 66] width 67 height 12
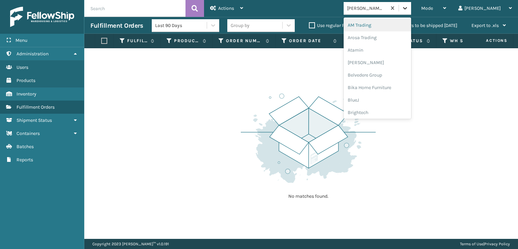
click at [408, 5] on icon at bounding box center [404, 8] width 7 height 7
click at [379, 97] on div "SleepGeekz" at bounding box center [376, 98] width 67 height 12
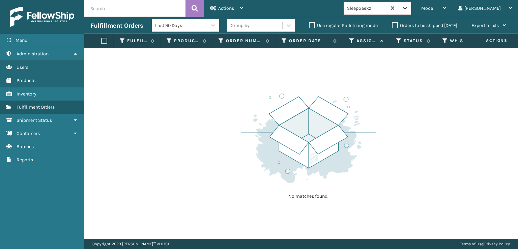
click at [408, 6] on icon at bounding box center [404, 8] width 7 height 7
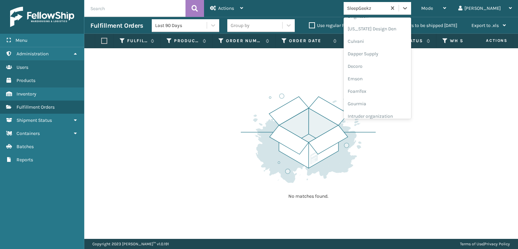
scroll to position [101, 0]
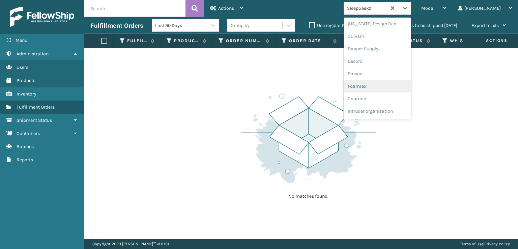
click at [387, 85] on div "FoamTex" at bounding box center [376, 86] width 67 height 12
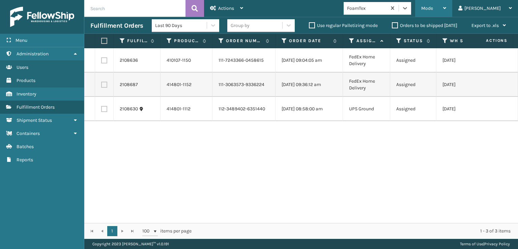
click at [433, 8] on span "Mode" at bounding box center [427, 8] width 12 height 6
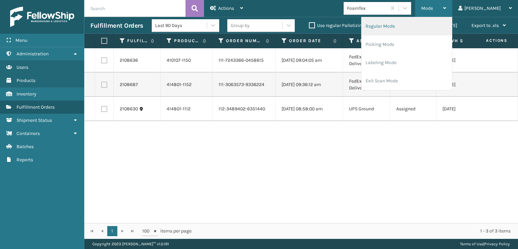
click at [395, 26] on li "Regular Mode" at bounding box center [406, 26] width 90 height 18
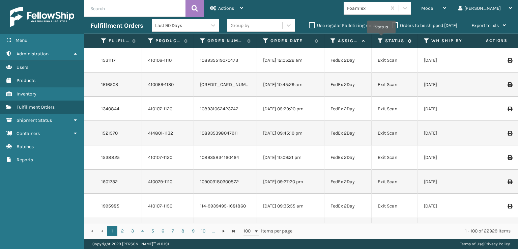
click at [381, 38] on icon at bounding box center [380, 41] width 5 height 6
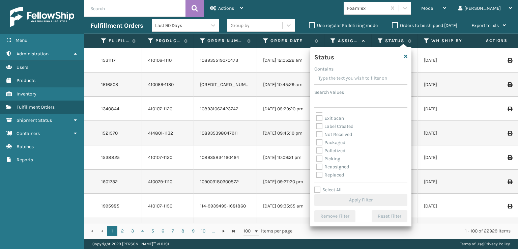
scroll to position [34, 0]
click at [318, 147] on label "Picking" at bounding box center [328, 147] width 24 height 6
click at [317, 147] on input "Picking" at bounding box center [316, 145] width 0 height 4
checkbox input "true"
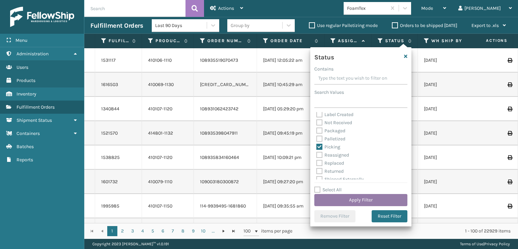
click at [332, 199] on button "Apply Filter" at bounding box center [360, 200] width 93 height 12
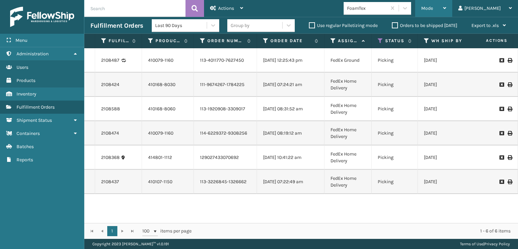
click at [433, 7] on span "Mode" at bounding box center [427, 8] width 12 height 6
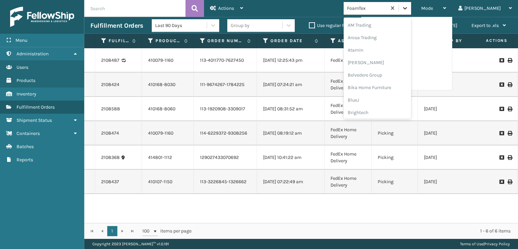
click at [408, 8] on icon at bounding box center [404, 8] width 7 height 7
click at [380, 97] on div "SleepGeekz" at bounding box center [376, 98] width 67 height 12
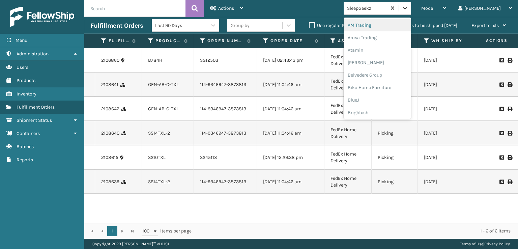
click at [408, 10] on icon at bounding box center [404, 8] width 7 height 7
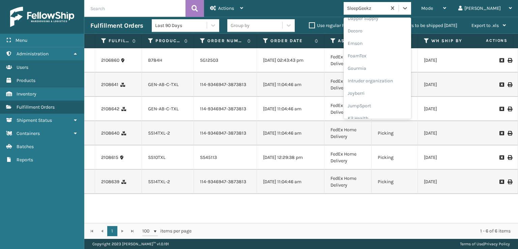
scroll to position [135, 0]
click at [384, 51] on div "FoamTex" at bounding box center [376, 52] width 67 height 12
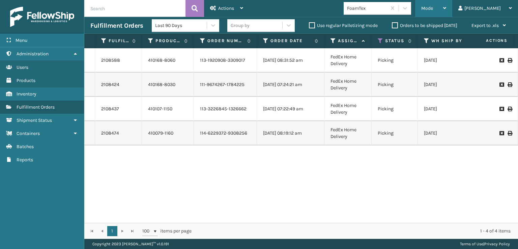
click at [449, 7] on div "Mode Regular Mode Picking Mode Labeling Mode Exit Scan Mode" at bounding box center [433, 8] width 37 height 17
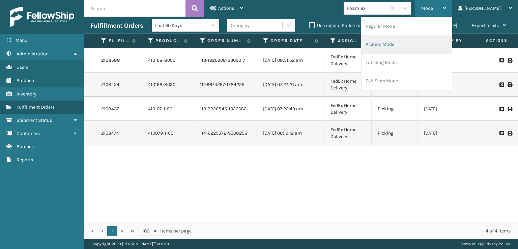
click at [410, 45] on li "Picking Mode" at bounding box center [406, 44] width 90 height 18
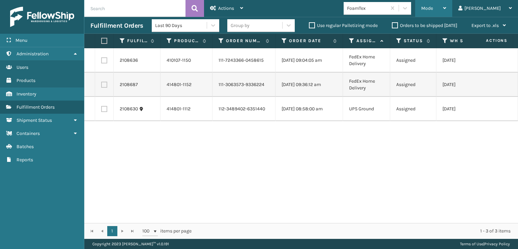
click at [446, 12] on div "Mode" at bounding box center [433, 8] width 25 height 17
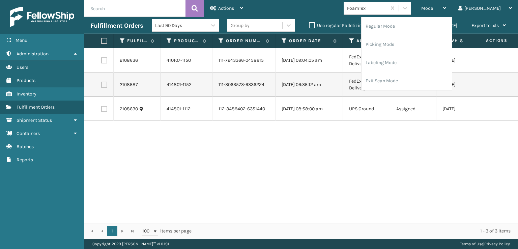
click at [317, 8] on div "Mode Regular Mode Picking Mode Labeling Mode Exit Scan Mode FoamTex [PERSON_NAM…" at bounding box center [383, 8] width 269 height 17
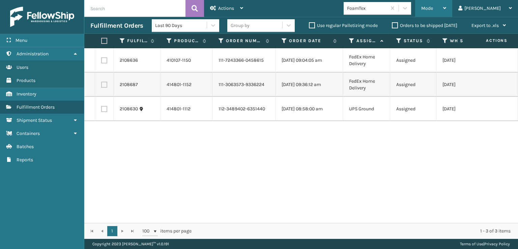
click at [433, 11] on span "Mode" at bounding box center [427, 8] width 12 height 6
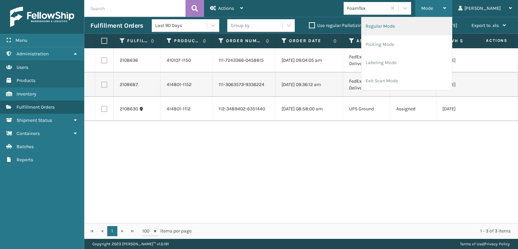
click at [399, 26] on li "Regular Mode" at bounding box center [406, 26] width 90 height 18
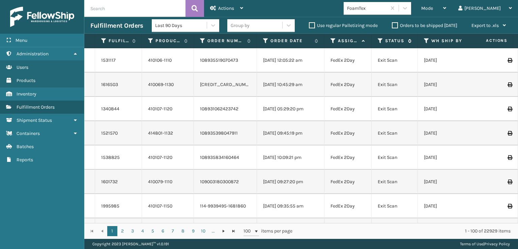
click at [379, 39] on icon at bounding box center [380, 41] width 5 height 6
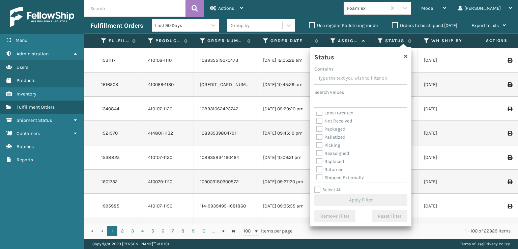
scroll to position [38, 0]
click at [319, 142] on label "Picking" at bounding box center [328, 143] width 24 height 6
click at [317, 142] on input "Picking" at bounding box center [316, 141] width 0 height 4
checkbox input "true"
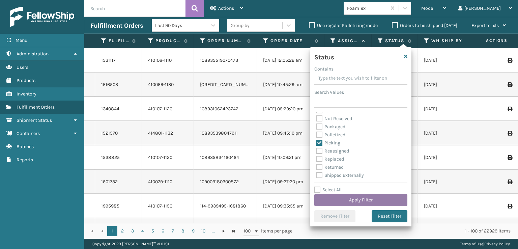
click at [333, 197] on button "Apply Filter" at bounding box center [360, 200] width 93 height 12
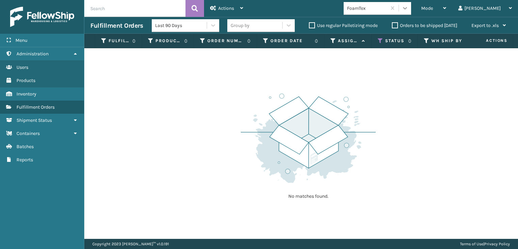
click at [411, 14] on div at bounding box center [405, 8] width 12 height 12
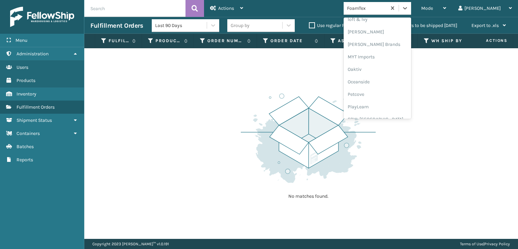
scroll to position [338, 0]
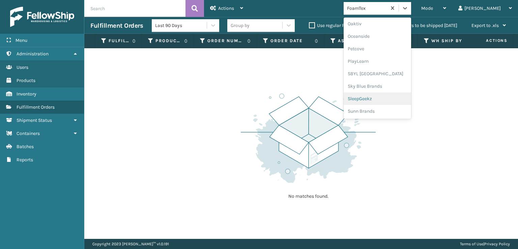
click at [387, 97] on div "SleepGeekz" at bounding box center [376, 98] width 67 height 12
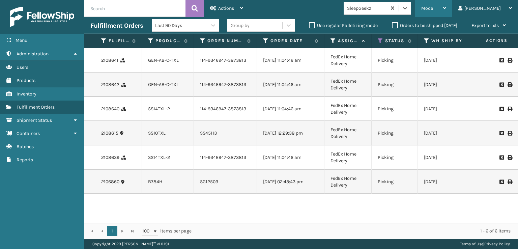
click at [446, 6] on div "Mode" at bounding box center [433, 8] width 25 height 17
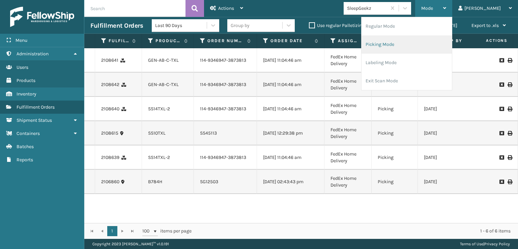
click at [402, 43] on li "Picking Mode" at bounding box center [406, 44] width 90 height 18
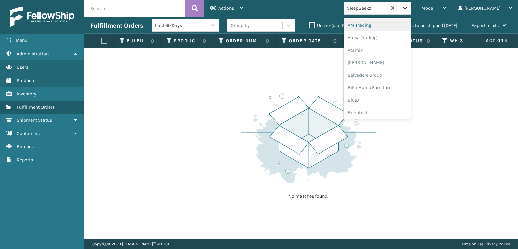
click at [408, 7] on icon at bounding box center [404, 8] width 7 height 7
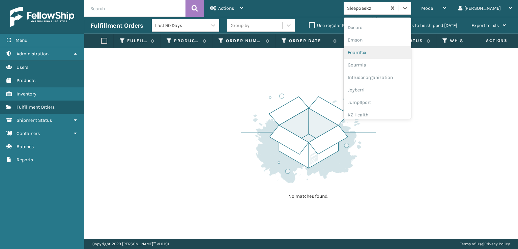
click at [385, 50] on div "FoamTex" at bounding box center [376, 52] width 67 height 12
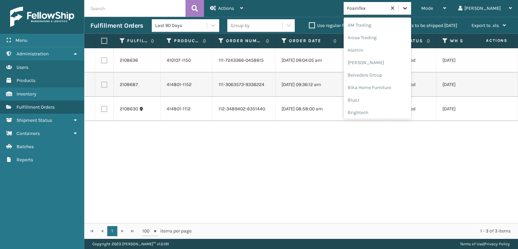
click at [408, 9] on icon at bounding box center [404, 8] width 7 height 7
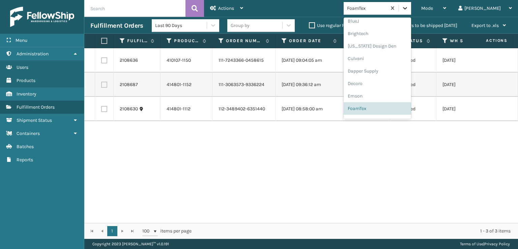
click at [408, 9] on icon at bounding box center [404, 8] width 7 height 7
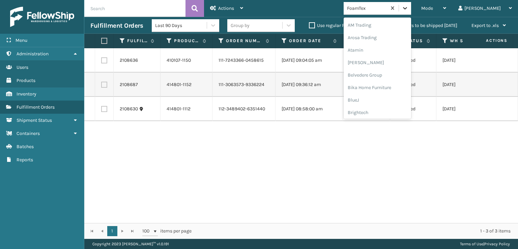
click at [408, 8] on icon at bounding box center [404, 8] width 7 height 7
click at [388, 108] on div "FoamTex" at bounding box center [376, 108] width 67 height 12
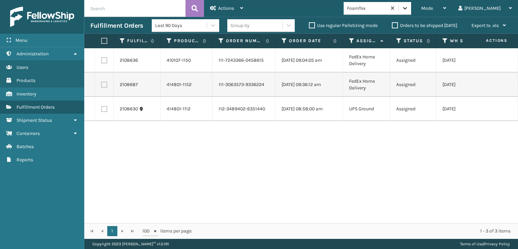
click at [408, 9] on icon at bounding box center [404, 8] width 7 height 7
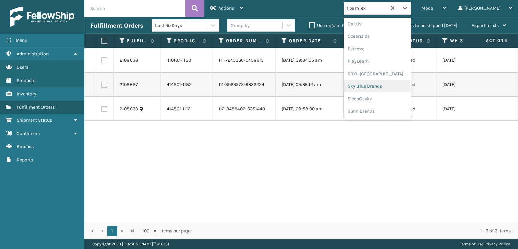
scroll to position [237, 0]
click at [382, 98] on div "[PERSON_NAME] Brands" at bounding box center [376, 100] width 67 height 12
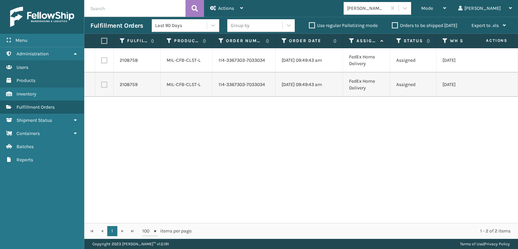
click at [104, 39] on label at bounding box center [103, 41] width 4 height 6
click at [101, 39] on input "checkbox" at bounding box center [101, 41] width 0 height 4
checkbox input "true"
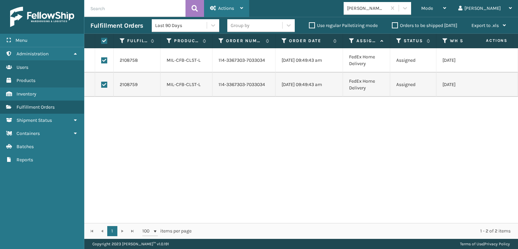
click at [228, 3] on div "Actions" at bounding box center [226, 8] width 33 height 17
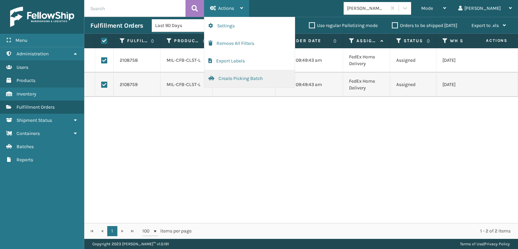
click at [231, 79] on button "Create Picking Batch" at bounding box center [249, 79] width 90 height 18
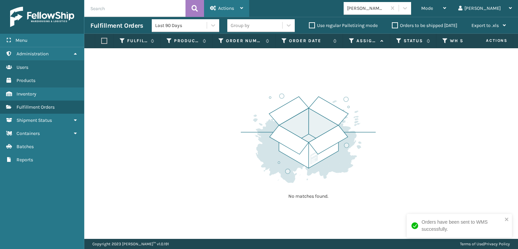
click at [230, 6] on span "Actions" at bounding box center [226, 8] width 16 height 6
click at [324, 10] on div "Mode Regular Mode Picking Mode Labeling Mode Exit Scan Mode [PERSON_NAME] Brand…" at bounding box center [383, 8] width 269 height 17
click at [408, 7] on icon at bounding box center [404, 8] width 7 height 7
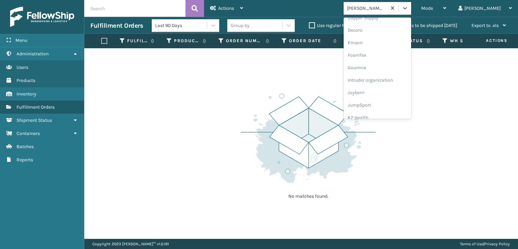
scroll to position [135, 0]
click at [380, 53] on div "FoamTex" at bounding box center [376, 52] width 67 height 12
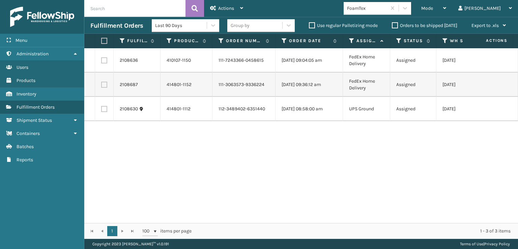
click at [102, 39] on label at bounding box center [103, 41] width 4 height 6
click at [101, 39] on input "checkbox" at bounding box center [101, 41] width 0 height 4
checkbox input "true"
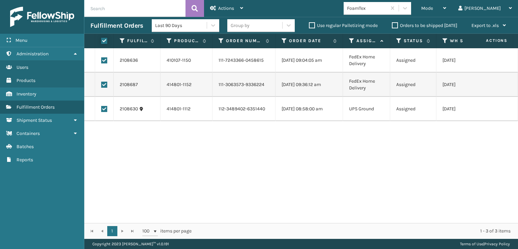
checkbox input "true"
click at [236, 4] on div "Actions" at bounding box center [226, 8] width 33 height 17
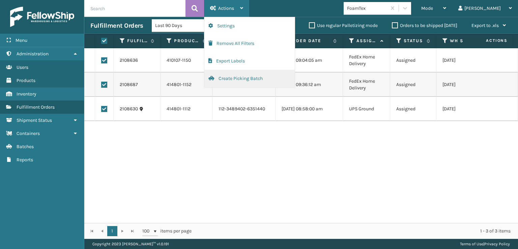
click at [231, 78] on button "Create Picking Batch" at bounding box center [249, 79] width 90 height 18
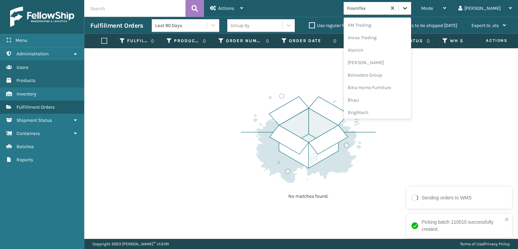
click at [408, 8] on icon at bounding box center [404, 8] width 7 height 7
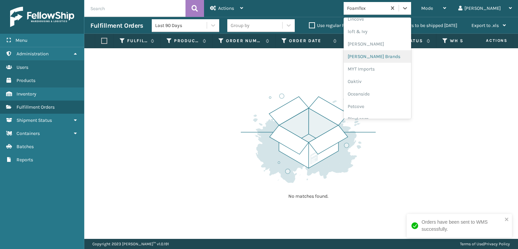
click at [386, 55] on div "[PERSON_NAME] Brands" at bounding box center [376, 56] width 67 height 12
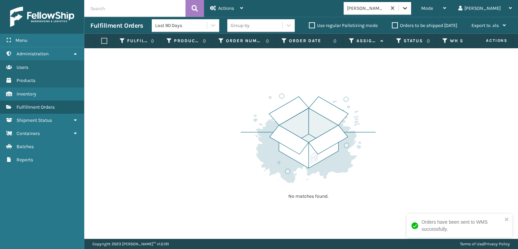
click at [408, 10] on icon at bounding box center [404, 8] width 7 height 7
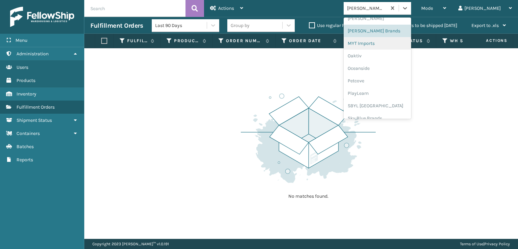
scroll to position [338, 0]
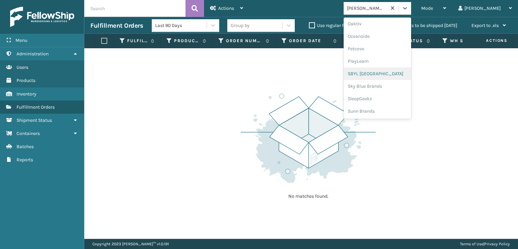
click at [386, 73] on div "SBYL [GEOGRAPHIC_DATA]" at bounding box center [376, 73] width 67 height 12
click at [408, 10] on icon at bounding box center [404, 8] width 7 height 7
click at [383, 97] on div "SleepGeekz" at bounding box center [376, 98] width 67 height 12
click at [408, 10] on icon at bounding box center [404, 8] width 7 height 7
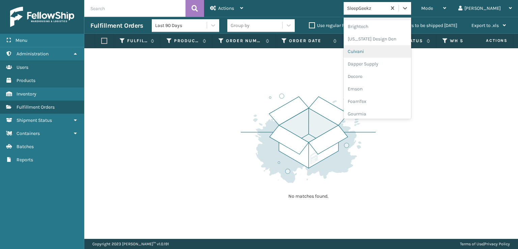
scroll to position [101, 0]
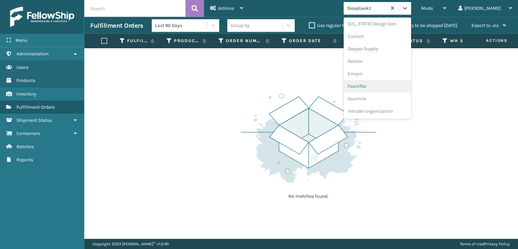
click at [388, 82] on div "FoamTex" at bounding box center [376, 86] width 67 height 12
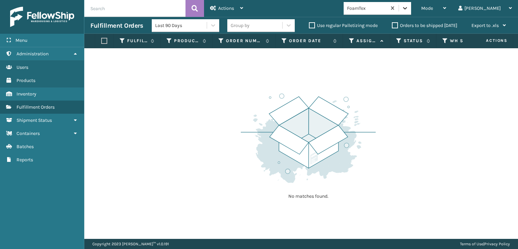
click at [408, 7] on icon at bounding box center [404, 8] width 7 height 7
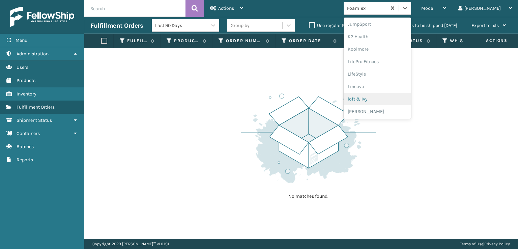
scroll to position [247, 0]
click at [385, 91] on div "[PERSON_NAME] Brands" at bounding box center [376, 90] width 67 height 12
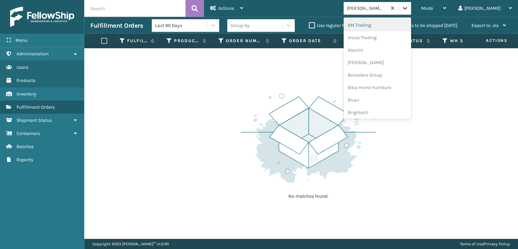
click at [408, 5] on icon at bounding box center [404, 8] width 7 height 7
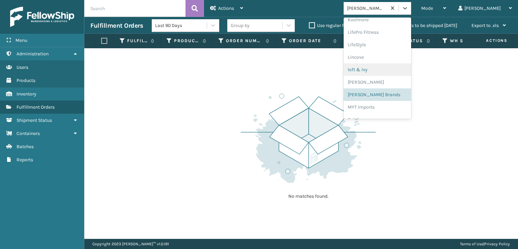
scroll to position [338, 0]
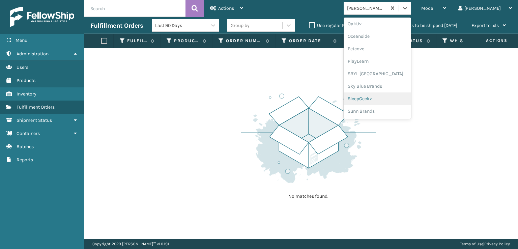
click at [385, 97] on div "SleepGeekz" at bounding box center [376, 98] width 67 height 12
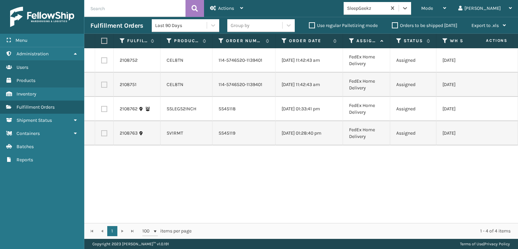
click at [103, 40] on label at bounding box center [103, 41] width 4 height 6
click at [101, 40] on input "checkbox" at bounding box center [101, 41] width 0 height 4
checkbox input "true"
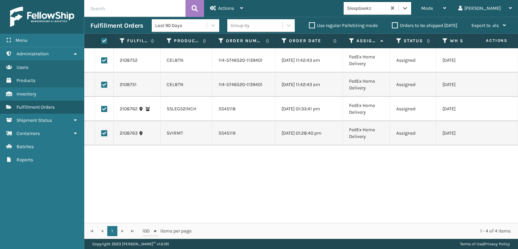
checkbox input "true"
click at [225, 4] on div "Actions" at bounding box center [226, 8] width 33 height 17
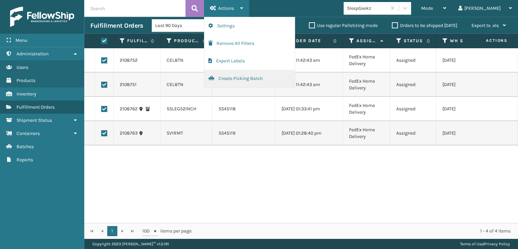
click at [233, 72] on button "Create Picking Batch" at bounding box center [249, 79] width 90 height 18
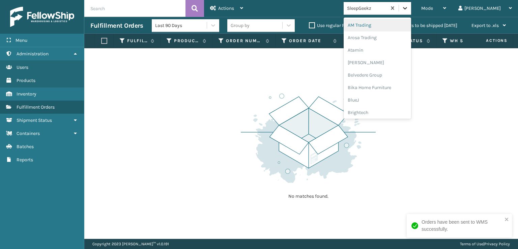
click at [408, 10] on icon at bounding box center [404, 8] width 7 height 7
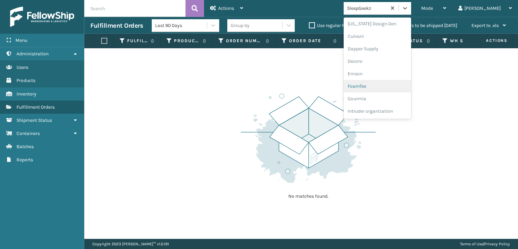
click at [384, 84] on div "FoamTex" at bounding box center [376, 86] width 67 height 12
click at [408, 8] on icon at bounding box center [404, 8] width 7 height 7
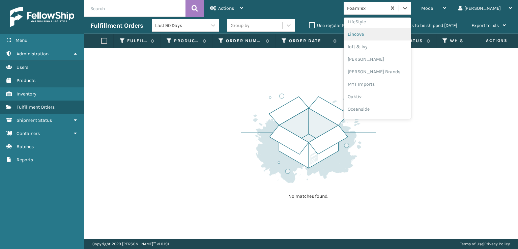
scroll to position [280, 0]
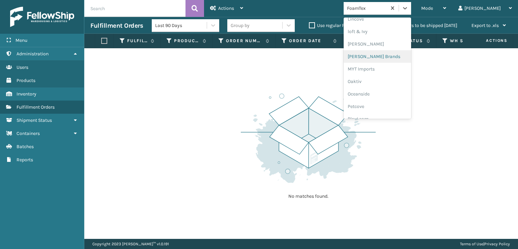
click at [380, 55] on div "[PERSON_NAME] Brands" at bounding box center [376, 56] width 67 height 12
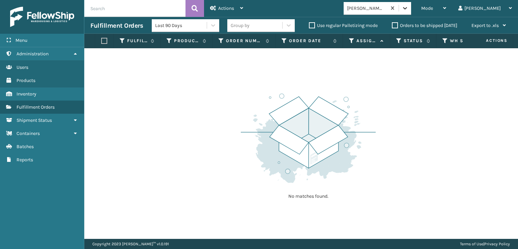
click at [408, 9] on icon at bounding box center [404, 8] width 7 height 7
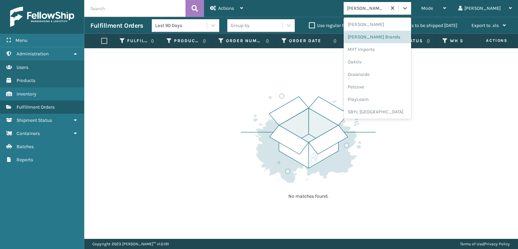
scroll to position [338, 0]
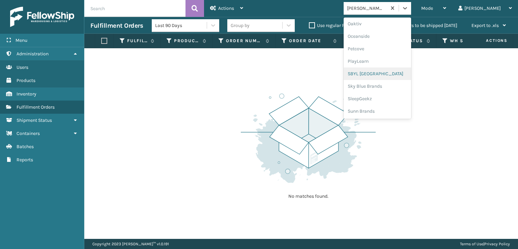
click at [385, 73] on div "SBYL [GEOGRAPHIC_DATA]" at bounding box center [376, 73] width 67 height 12
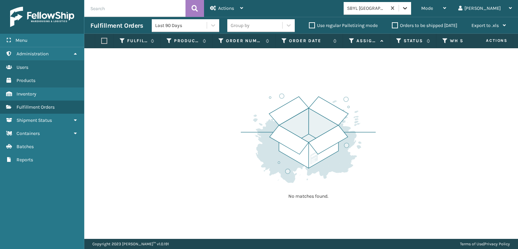
click at [408, 11] on icon at bounding box center [404, 8] width 7 height 7
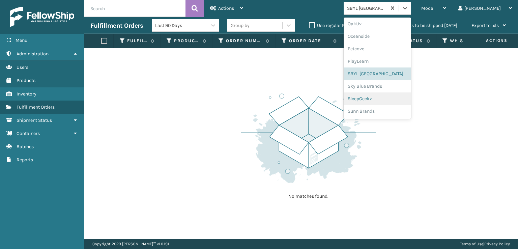
click at [384, 98] on div "SleepGeekz" at bounding box center [376, 98] width 67 height 12
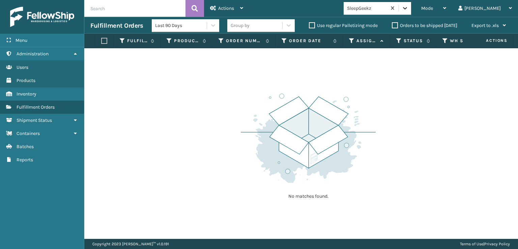
click at [411, 4] on div at bounding box center [405, 8] width 12 height 12
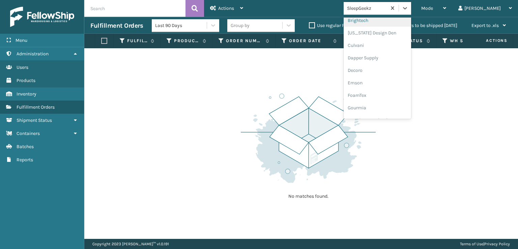
scroll to position [101, 0]
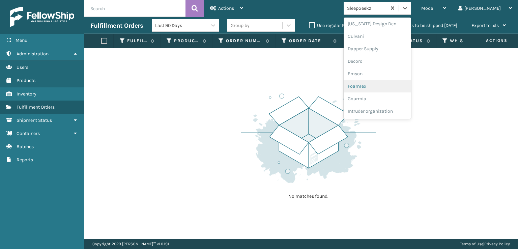
click at [388, 85] on div "FoamTex" at bounding box center [376, 86] width 67 height 12
click at [408, 6] on icon at bounding box center [404, 8] width 7 height 7
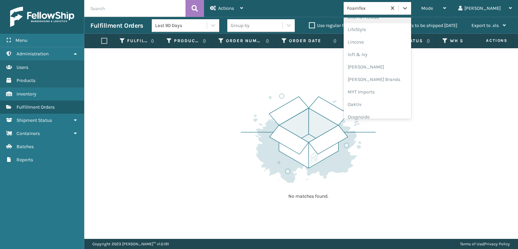
scroll to position [280, 0]
click at [385, 55] on div "[PERSON_NAME] Brands" at bounding box center [376, 56] width 67 height 12
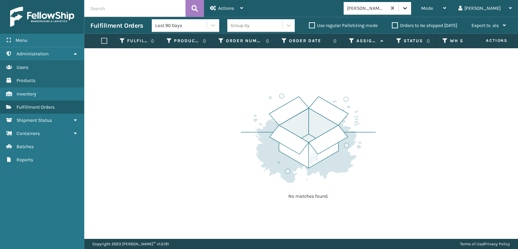
click at [408, 10] on icon at bounding box center [404, 8] width 7 height 7
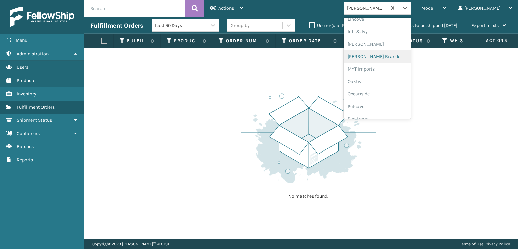
click at [386, 56] on div "[PERSON_NAME] Brands" at bounding box center [376, 56] width 67 height 12
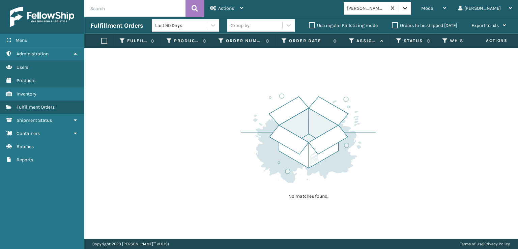
click at [408, 5] on icon at bounding box center [404, 8] width 7 height 7
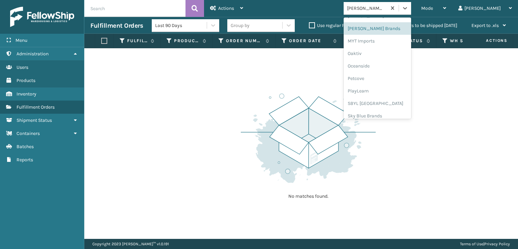
scroll to position [338, 0]
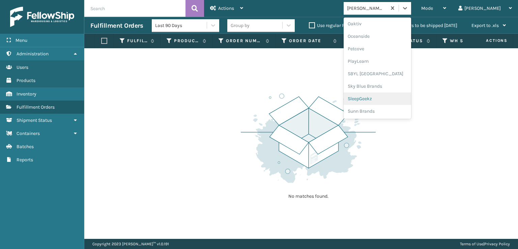
click at [386, 99] on div "SleepGeekz" at bounding box center [376, 98] width 67 height 12
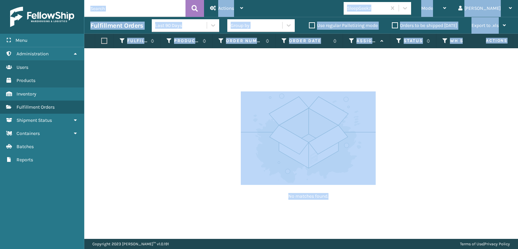
click at [200, 100] on div "No matches found." at bounding box center [300, 143] width 433 height 190
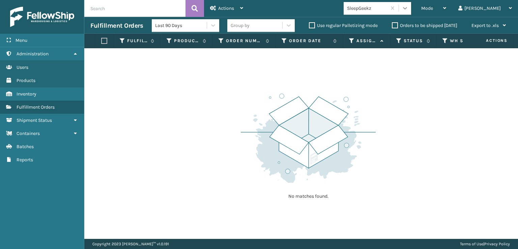
click at [408, 10] on icon at bounding box center [404, 8] width 7 height 7
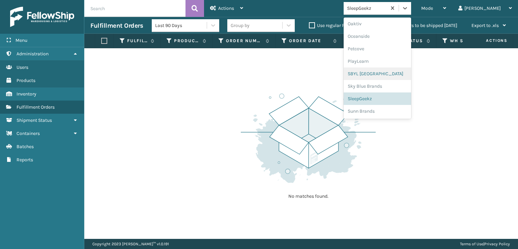
click at [386, 73] on div "SBYL [GEOGRAPHIC_DATA]" at bounding box center [376, 73] width 67 height 12
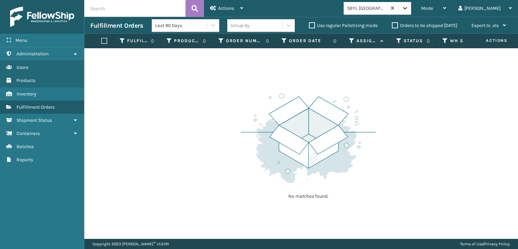
click at [408, 10] on icon at bounding box center [404, 8] width 7 height 7
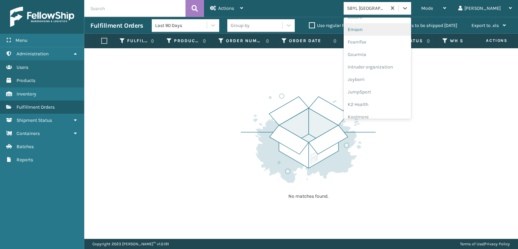
scroll to position [135, 0]
click at [383, 53] on div "FoamTex" at bounding box center [376, 52] width 67 height 12
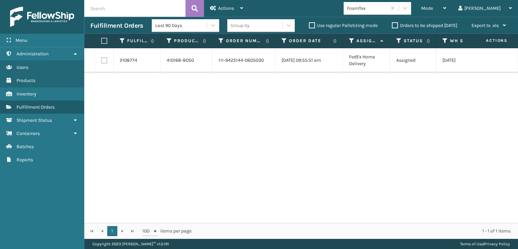
click at [103, 60] on label at bounding box center [104, 60] width 6 height 6
click at [101, 60] on input "checkbox" at bounding box center [101, 59] width 0 height 4
checkbox input "true"
click at [225, 7] on span "Actions" at bounding box center [226, 8] width 16 height 6
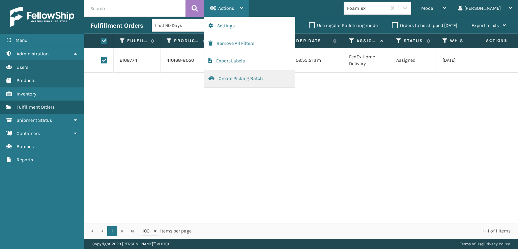
click at [240, 80] on button "Create Picking Batch" at bounding box center [249, 79] width 90 height 18
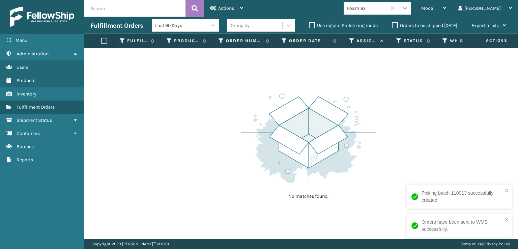
click at [408, 7] on icon at bounding box center [404, 8] width 7 height 7
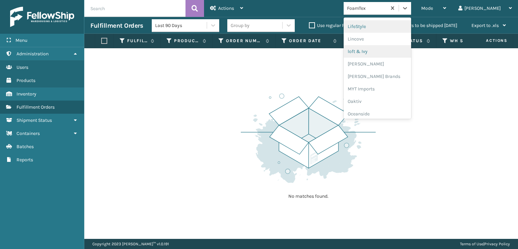
scroll to position [280, 0]
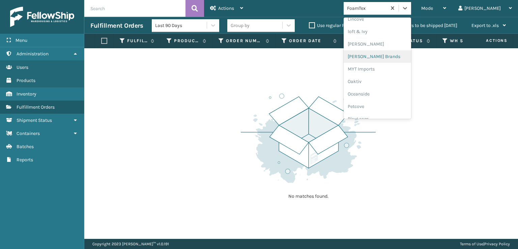
click at [384, 55] on div "[PERSON_NAME] Brands" at bounding box center [376, 56] width 67 height 12
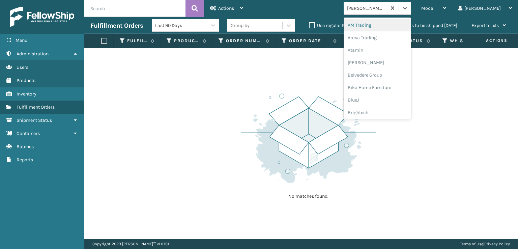
drag, startPoint x: 431, startPoint y: 8, endPoint x: 432, endPoint y: 15, distance: 7.1
click at [408, 7] on icon at bounding box center [404, 8] width 7 height 7
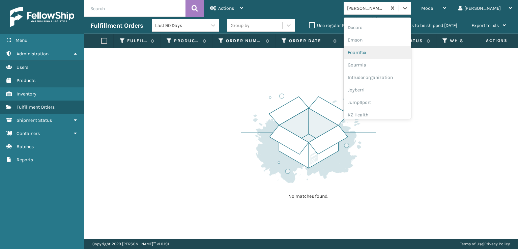
click at [388, 52] on div "FoamTex" at bounding box center [376, 52] width 67 height 12
click at [408, 9] on icon at bounding box center [404, 8] width 7 height 7
click at [388, 56] on div "[PERSON_NAME] Brands" at bounding box center [376, 56] width 67 height 12
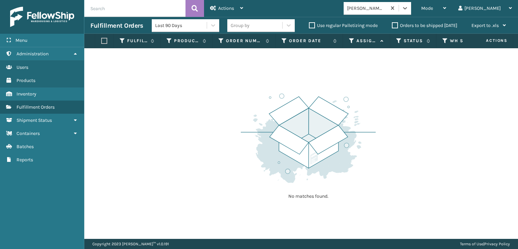
drag, startPoint x: 432, startPoint y: 10, endPoint x: 430, endPoint y: 14, distance: 5.1
click at [408, 9] on icon at bounding box center [404, 8] width 7 height 7
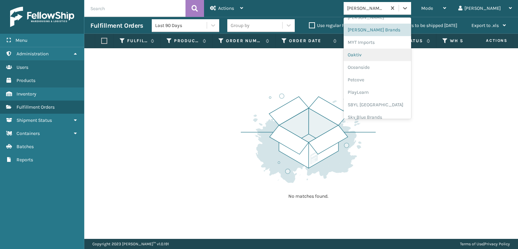
scroll to position [338, 0]
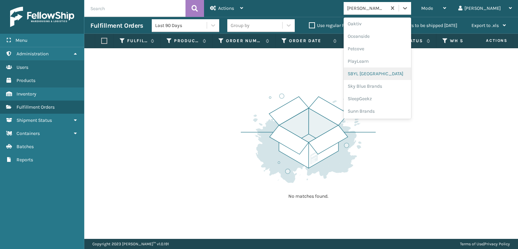
click at [383, 72] on div "SBYL [GEOGRAPHIC_DATA]" at bounding box center [376, 73] width 67 height 12
click at [408, 8] on icon at bounding box center [404, 8] width 7 height 7
click at [383, 98] on div "SleepGeekz" at bounding box center [376, 98] width 67 height 12
click at [408, 10] on icon at bounding box center [404, 8] width 7 height 7
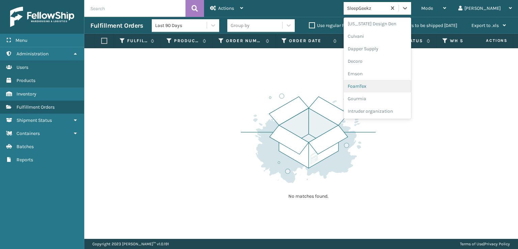
click at [385, 86] on div "FoamTex" at bounding box center [376, 86] width 67 height 12
click at [408, 9] on icon at bounding box center [404, 8] width 7 height 7
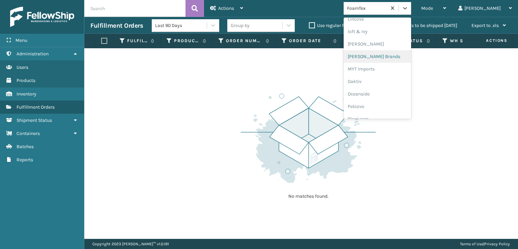
click at [389, 57] on div "[PERSON_NAME] Brands" at bounding box center [376, 56] width 67 height 12
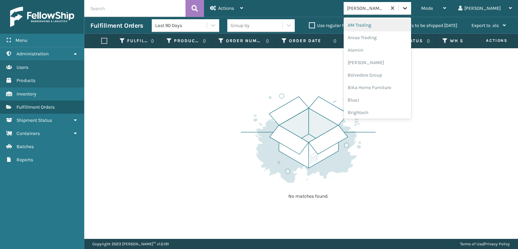
click at [408, 10] on icon at bounding box center [404, 8] width 7 height 7
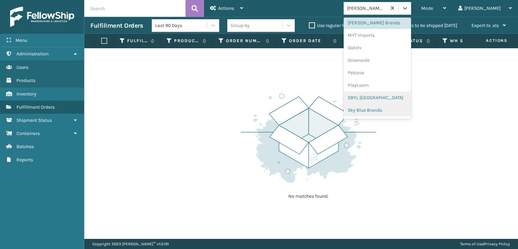
scroll to position [338, 0]
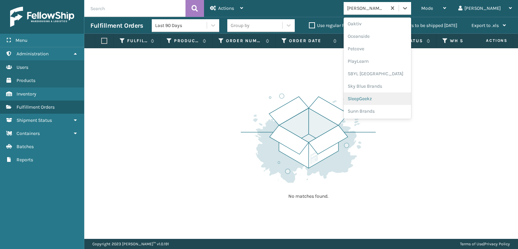
click at [393, 98] on div "SleepGeekz" at bounding box center [376, 98] width 67 height 12
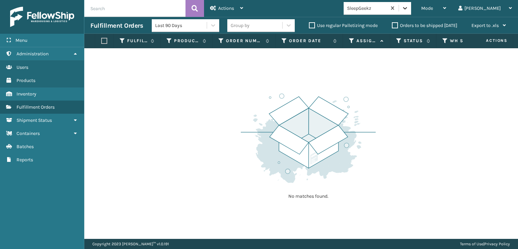
click at [411, 4] on div at bounding box center [405, 8] width 12 height 12
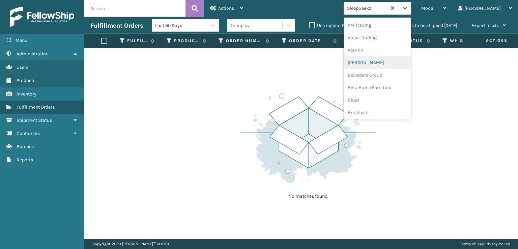
scroll to position [135, 0]
click at [385, 52] on div "FoamTex" at bounding box center [376, 52] width 67 height 12
click at [408, 5] on icon at bounding box center [404, 8] width 7 height 7
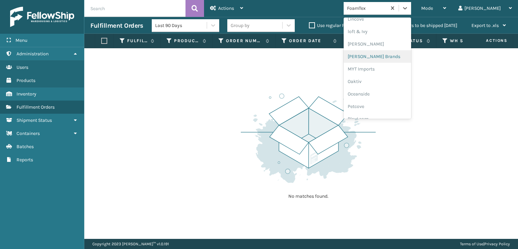
click at [383, 54] on div "[PERSON_NAME] Brands" at bounding box center [376, 56] width 67 height 12
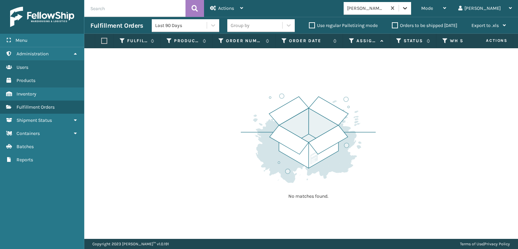
click at [408, 7] on icon at bounding box center [404, 8] width 7 height 7
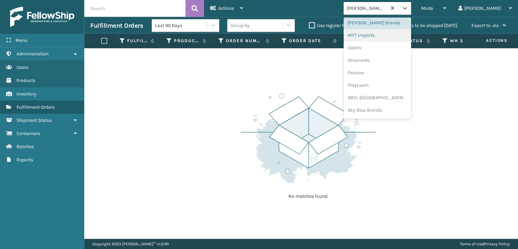
scroll to position [338, 0]
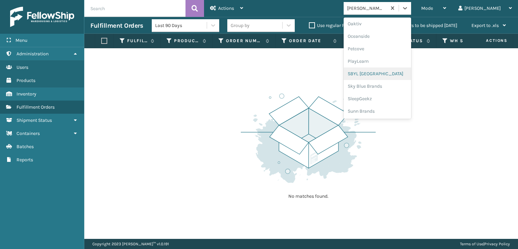
click at [381, 73] on div "SBYL [GEOGRAPHIC_DATA]" at bounding box center [376, 73] width 67 height 12
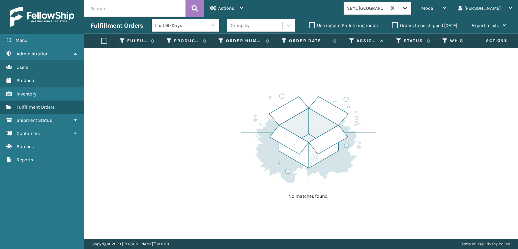
click at [411, 12] on div at bounding box center [405, 8] width 12 height 12
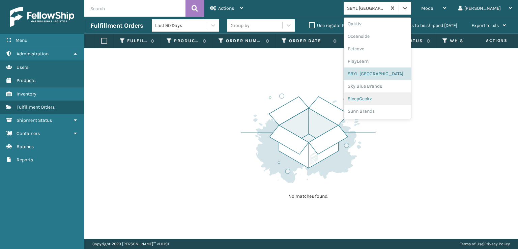
click at [385, 99] on div "SleepGeekz" at bounding box center [376, 98] width 67 height 12
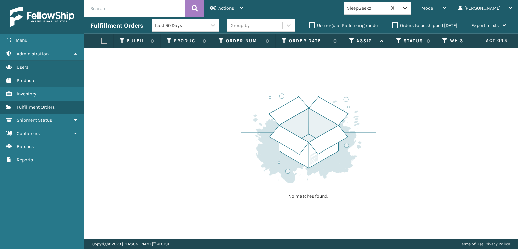
click at [408, 10] on icon at bounding box center [404, 8] width 7 height 7
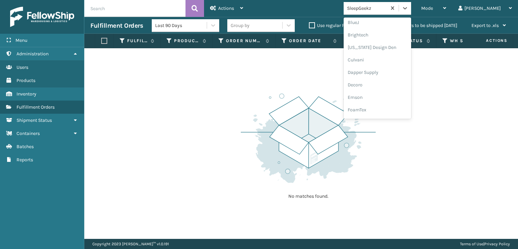
scroll to position [101, 0]
click at [388, 87] on div "FoamTex" at bounding box center [376, 86] width 67 height 12
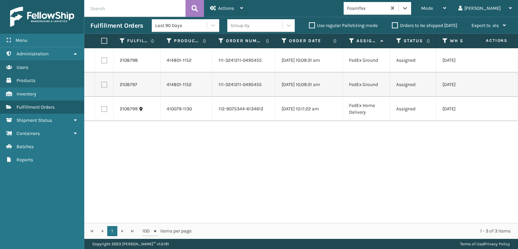
click at [103, 39] on label at bounding box center [103, 41] width 4 height 6
click at [101, 39] on input "checkbox" at bounding box center [101, 41] width 0 height 4
checkbox input "true"
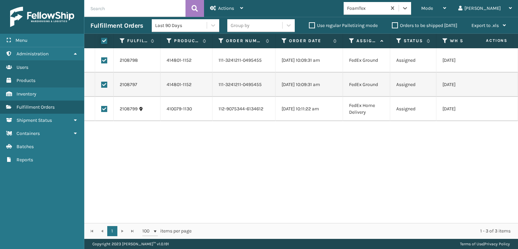
checkbox input "true"
click at [235, 6] on div "Actions" at bounding box center [226, 8] width 33 height 17
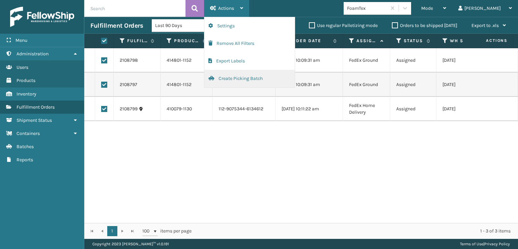
click at [233, 78] on button "Create Picking Batch" at bounding box center [249, 79] width 90 height 18
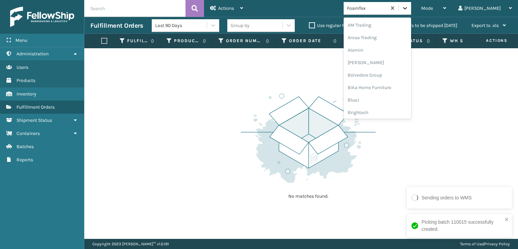
click at [408, 9] on icon at bounding box center [404, 8] width 7 height 7
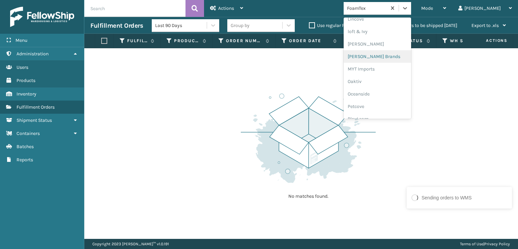
click at [391, 55] on div "[PERSON_NAME] Brands" at bounding box center [376, 56] width 67 height 12
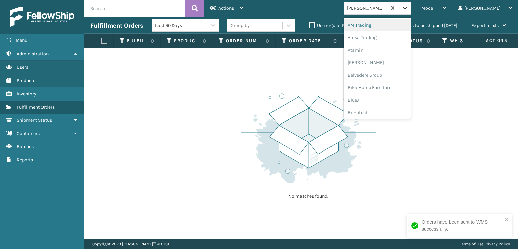
click at [408, 8] on icon at bounding box center [404, 8] width 7 height 7
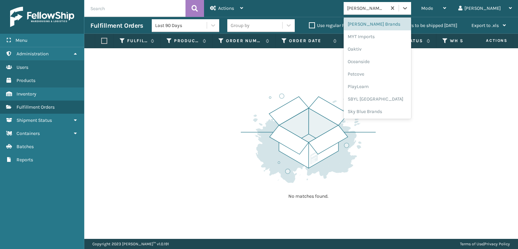
scroll to position [313, 0]
click at [388, 97] on div "SBYL [GEOGRAPHIC_DATA]" at bounding box center [376, 99] width 67 height 12
click at [408, 8] on icon at bounding box center [404, 8] width 7 height 7
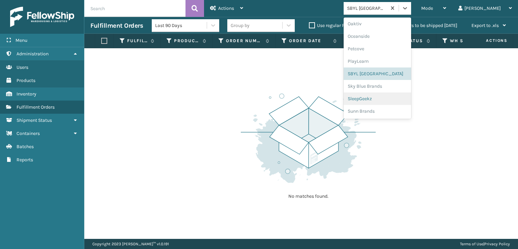
click at [385, 101] on div "SleepGeekz" at bounding box center [376, 98] width 67 height 12
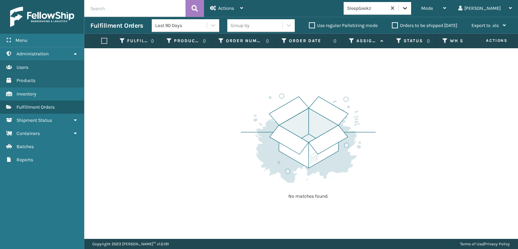
click at [408, 10] on icon at bounding box center [404, 8] width 7 height 7
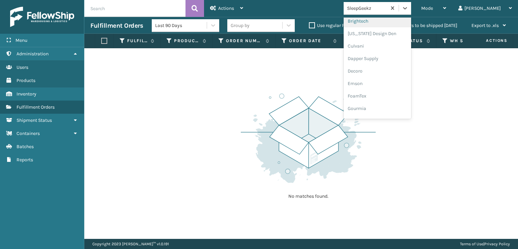
scroll to position [101, 0]
click at [391, 87] on div "FoamTex" at bounding box center [376, 86] width 67 height 12
click at [411, 7] on div at bounding box center [405, 8] width 12 height 12
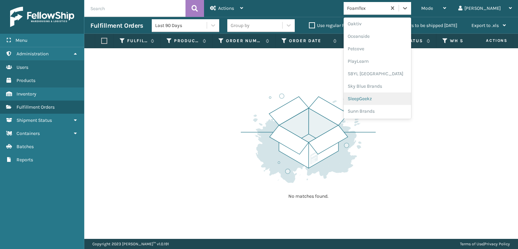
click at [390, 100] on div "SleepGeekz" at bounding box center [376, 98] width 67 height 12
click at [408, 8] on icon at bounding box center [404, 8] width 7 height 7
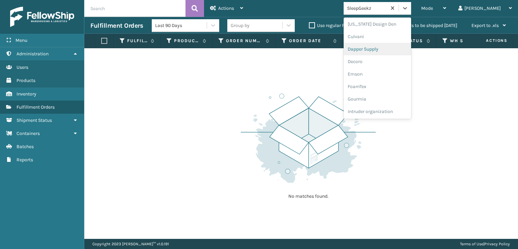
scroll to position [101, 0]
click at [387, 83] on div "FoamTex" at bounding box center [376, 86] width 67 height 12
click at [408, 7] on icon at bounding box center [404, 8] width 7 height 7
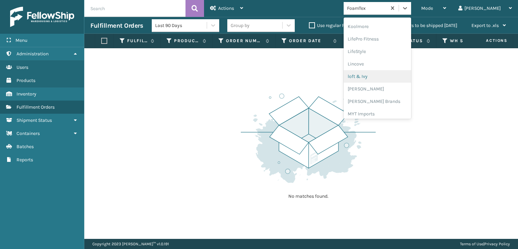
scroll to position [247, 0]
click at [385, 89] on div "[PERSON_NAME] Brands" at bounding box center [376, 90] width 67 height 12
click at [408, 11] on icon at bounding box center [404, 8] width 7 height 7
click at [381, 71] on div "SBYL [GEOGRAPHIC_DATA]" at bounding box center [376, 73] width 67 height 12
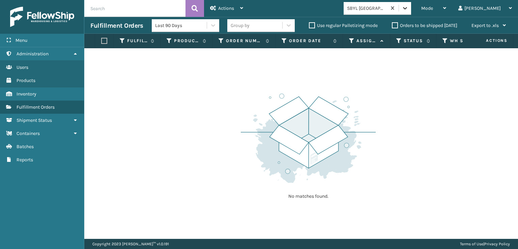
click at [408, 9] on icon at bounding box center [404, 8] width 7 height 7
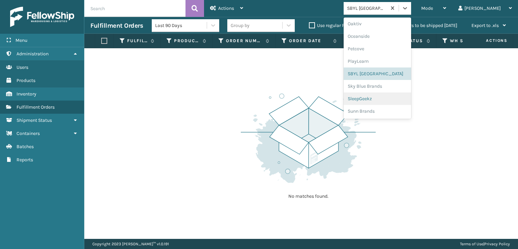
click at [380, 97] on div "SleepGeekz" at bounding box center [376, 98] width 67 height 12
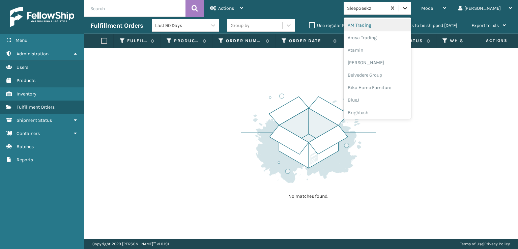
click at [408, 7] on icon at bounding box center [404, 8] width 7 height 7
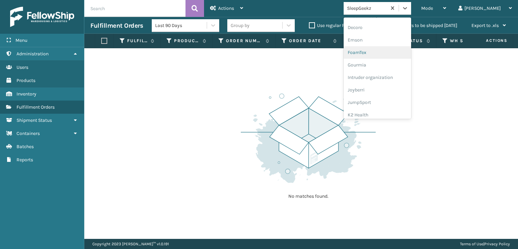
click at [383, 50] on div "FoamTex" at bounding box center [376, 52] width 67 height 12
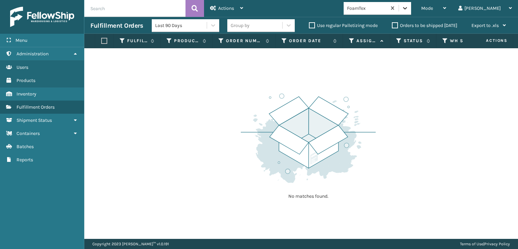
click at [408, 10] on icon at bounding box center [404, 8] width 7 height 7
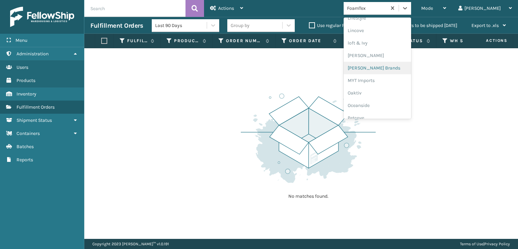
scroll to position [280, 0]
click at [390, 55] on div "[PERSON_NAME] Brands" at bounding box center [376, 56] width 67 height 12
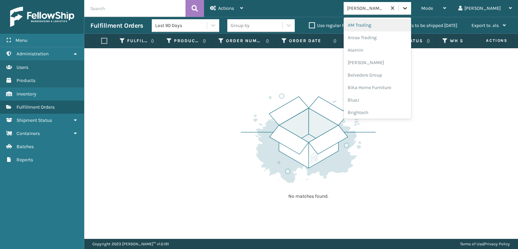
click at [408, 6] on icon at bounding box center [404, 8] width 7 height 7
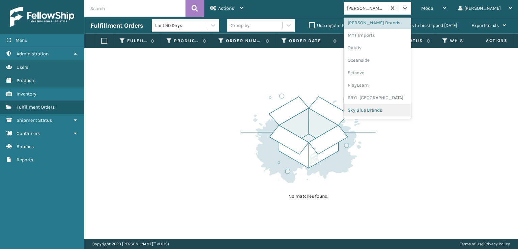
scroll to position [338, 0]
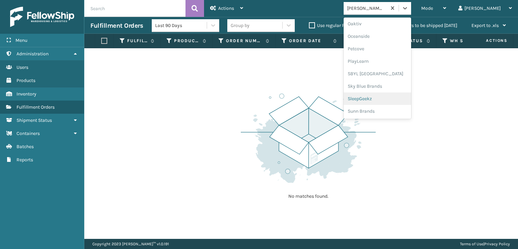
click at [385, 99] on div "SleepGeekz" at bounding box center [376, 98] width 67 height 12
click at [408, 9] on icon at bounding box center [404, 8] width 7 height 7
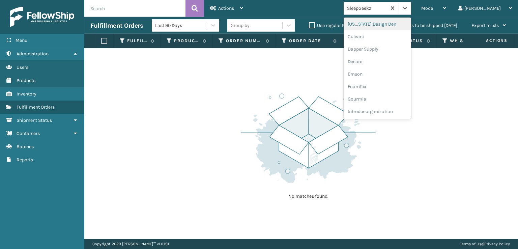
scroll to position [101, 0]
click at [386, 85] on div "FoamTex" at bounding box center [376, 86] width 67 height 12
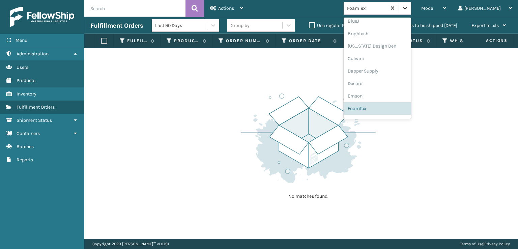
click at [408, 6] on icon at bounding box center [404, 8] width 7 height 7
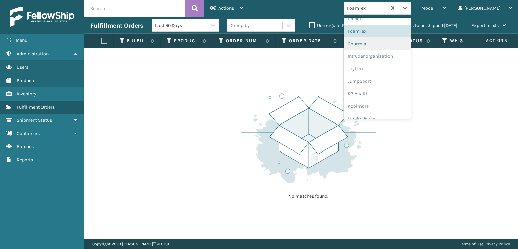
scroll to position [146, 0]
click at [393, 39] on div "FoamTex" at bounding box center [376, 41] width 67 height 12
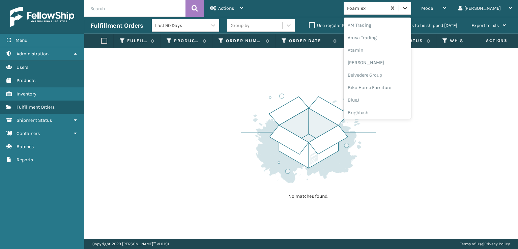
click at [408, 7] on icon at bounding box center [404, 8] width 7 height 7
click at [386, 97] on div "SleepGeekz" at bounding box center [376, 98] width 67 height 12
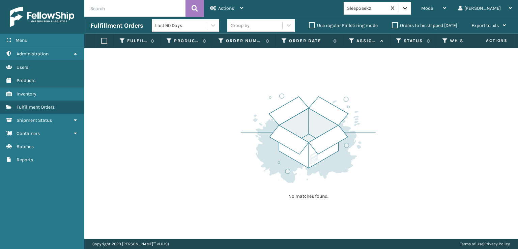
click at [408, 10] on icon at bounding box center [404, 8] width 7 height 7
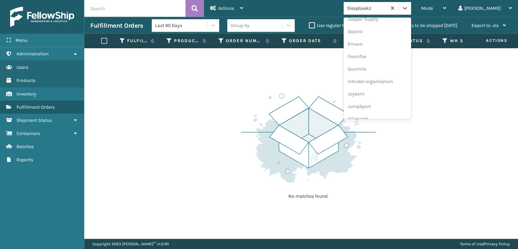
scroll to position [135, 0]
click at [385, 52] on div "FoamTex" at bounding box center [376, 52] width 67 height 12
click at [408, 11] on icon at bounding box center [404, 8] width 7 height 7
click at [390, 57] on div "[PERSON_NAME] Brands" at bounding box center [376, 56] width 67 height 12
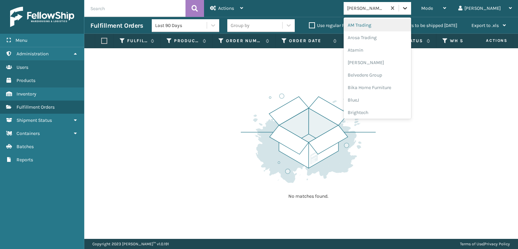
click at [408, 11] on icon at bounding box center [404, 8] width 7 height 7
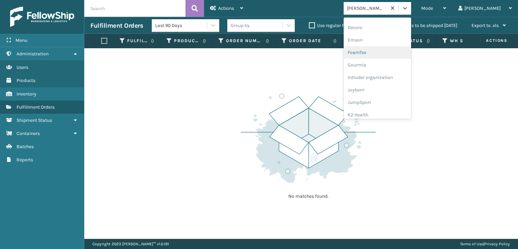
click at [388, 53] on div "FoamTex" at bounding box center [376, 52] width 67 height 12
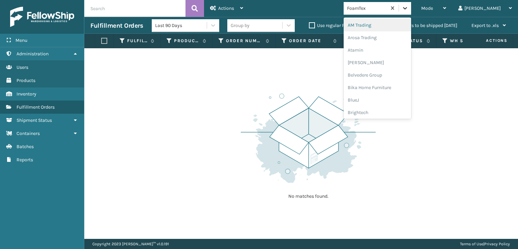
click at [407, 8] on icon at bounding box center [405, 8] width 4 height 2
click at [390, 24] on div "[PERSON_NAME] Brands" at bounding box center [376, 23] width 67 height 12
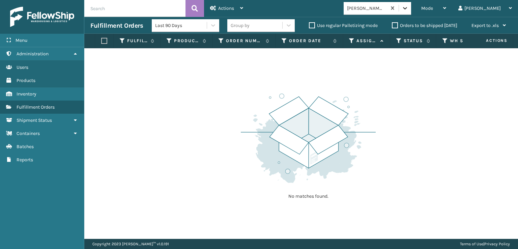
click at [407, 7] on icon at bounding box center [405, 8] width 4 height 2
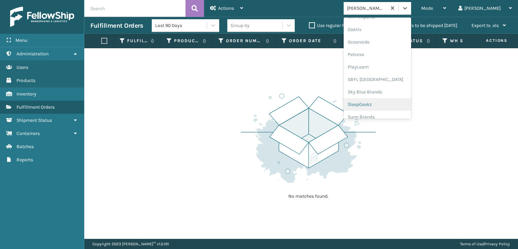
scroll to position [338, 0]
click at [382, 74] on div "SBYL [GEOGRAPHIC_DATA]" at bounding box center [376, 73] width 67 height 12
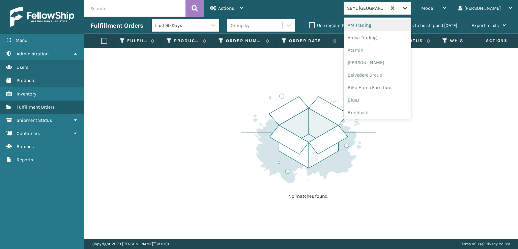
click at [408, 10] on icon at bounding box center [404, 8] width 7 height 7
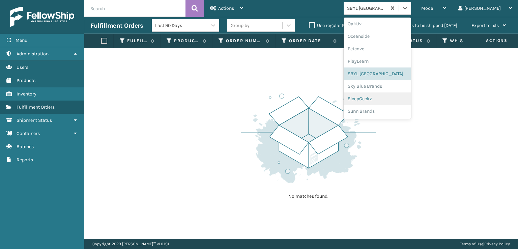
click at [380, 99] on div "SleepGeekz" at bounding box center [376, 98] width 67 height 12
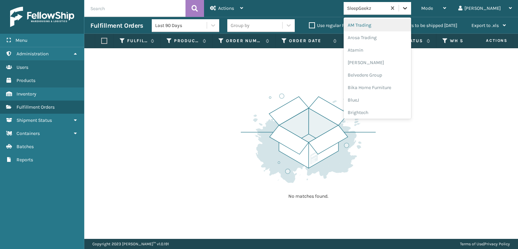
click at [408, 6] on icon at bounding box center [404, 8] width 7 height 7
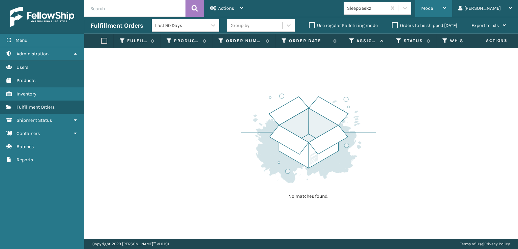
click at [433, 11] on span "Mode" at bounding box center [427, 8] width 12 height 6
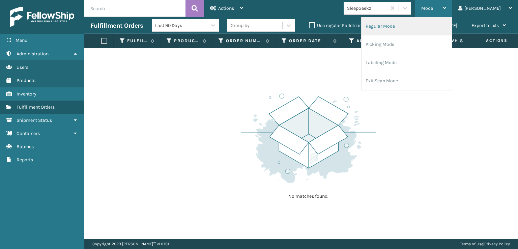
click at [402, 24] on li "Regular Mode" at bounding box center [406, 26] width 90 height 18
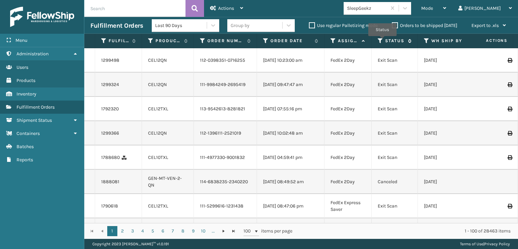
click at [382, 41] on icon at bounding box center [380, 41] width 5 height 6
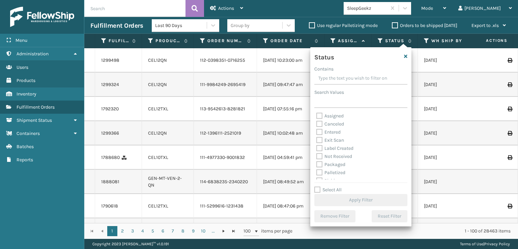
scroll to position [34, 0]
click at [318, 145] on label "Picking" at bounding box center [328, 147] width 24 height 6
click at [317, 145] on input "Picking" at bounding box center [316, 145] width 0 height 4
checkbox input "true"
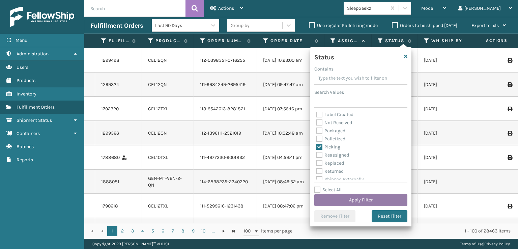
click at [362, 199] on button "Apply Filter" at bounding box center [360, 200] width 93 height 12
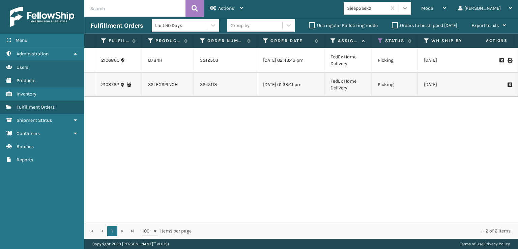
click at [408, 6] on icon at bounding box center [404, 8] width 7 height 7
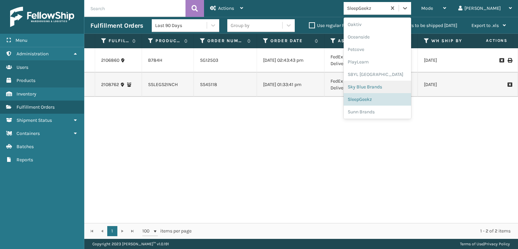
scroll to position [338, 0]
click at [387, 99] on div "SleepGeekz" at bounding box center [376, 98] width 67 height 12
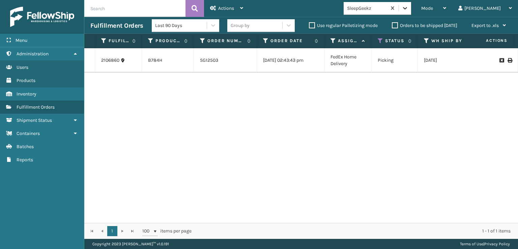
click at [408, 5] on icon at bounding box center [404, 8] width 7 height 7
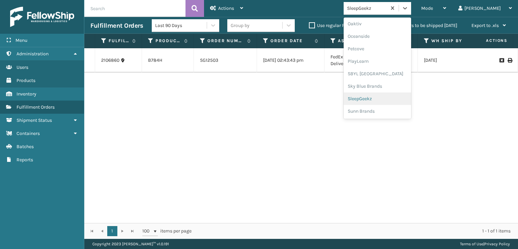
click at [387, 99] on div "SleepGeekz" at bounding box center [376, 98] width 67 height 12
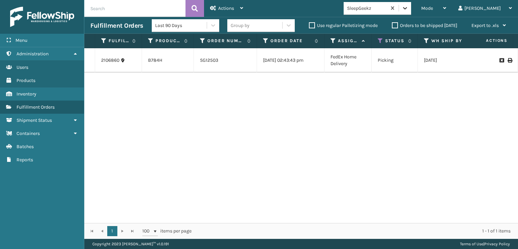
click at [408, 11] on icon at bounding box center [404, 8] width 7 height 7
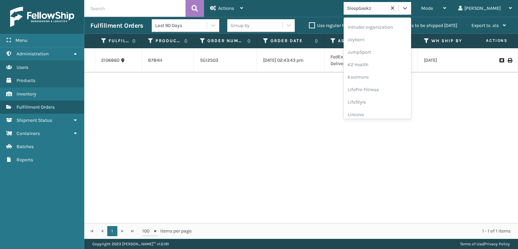
scroll to position [146, 0]
click at [383, 41] on div "FoamTex" at bounding box center [376, 41] width 67 height 12
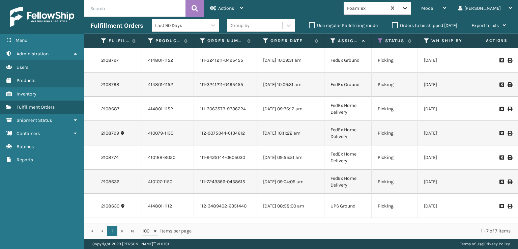
click at [408, 8] on icon at bounding box center [404, 8] width 7 height 7
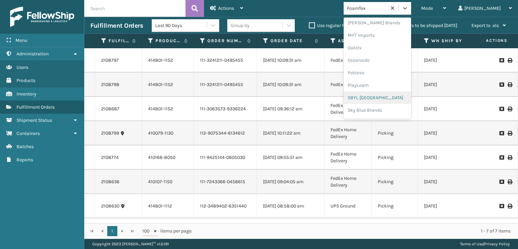
scroll to position [338, 0]
click at [387, 98] on div "SleepGeekz" at bounding box center [376, 98] width 67 height 12
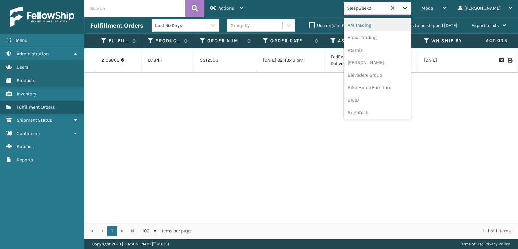
click at [408, 11] on icon at bounding box center [404, 8] width 7 height 7
click at [386, 87] on div "FoamTex" at bounding box center [376, 86] width 67 height 12
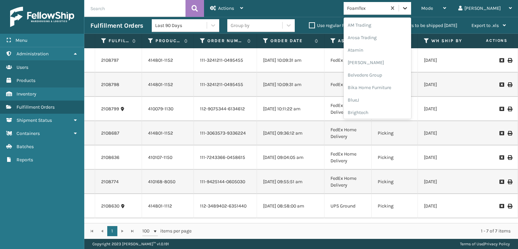
click at [408, 7] on icon at bounding box center [404, 8] width 7 height 7
click at [394, 64] on div "[PERSON_NAME] Brands" at bounding box center [376, 66] width 67 height 12
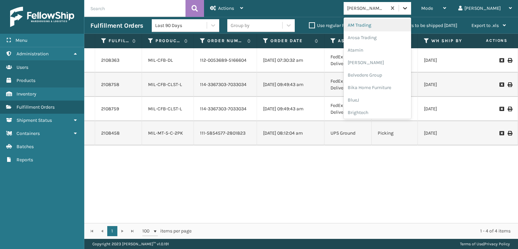
click at [407, 9] on icon at bounding box center [405, 8] width 4 height 2
click at [388, 68] on div "[PERSON_NAME] Brands" at bounding box center [376, 66] width 67 height 12
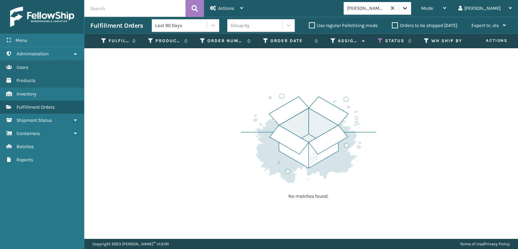
click at [411, 12] on div at bounding box center [405, 8] width 12 height 12
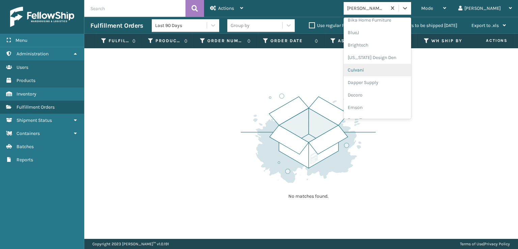
scroll to position [135, 0]
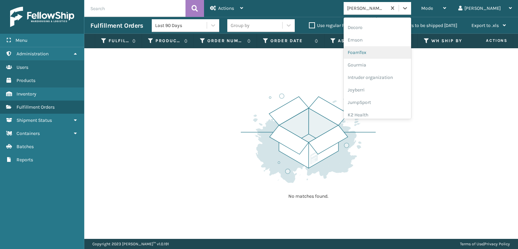
click at [383, 53] on div "FoamTex" at bounding box center [376, 52] width 67 height 12
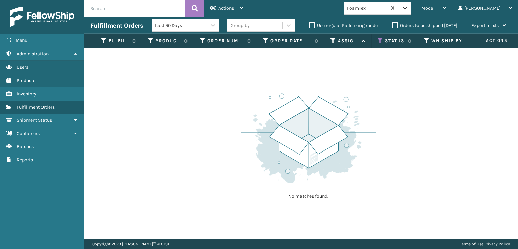
click at [408, 7] on icon at bounding box center [404, 8] width 7 height 7
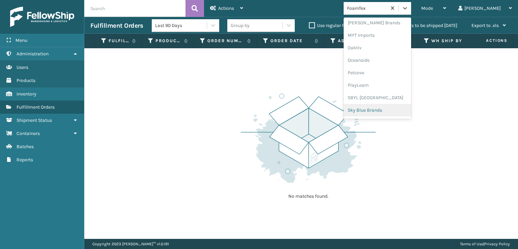
scroll to position [338, 0]
click at [383, 97] on div "SleepGeekz" at bounding box center [376, 98] width 67 height 12
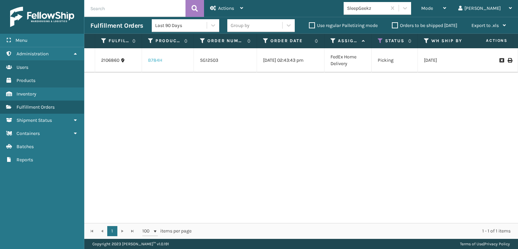
click at [157, 61] on link "B784H" at bounding box center [155, 60] width 14 height 6
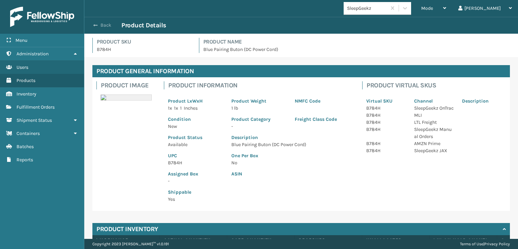
click at [99, 26] on button "Back" at bounding box center [105, 25] width 31 height 6
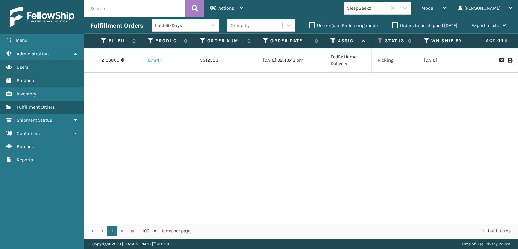
click at [154, 61] on link "B784H" at bounding box center [155, 60] width 14 height 6
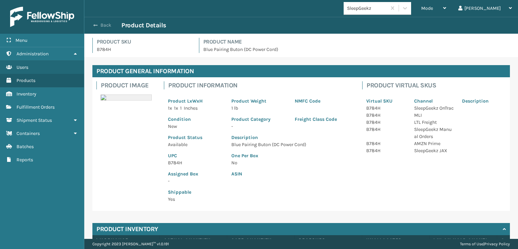
click at [102, 26] on button "Back" at bounding box center [105, 25] width 31 height 6
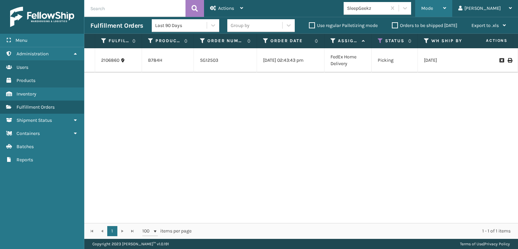
click at [433, 7] on span "Mode" at bounding box center [427, 8] width 12 height 6
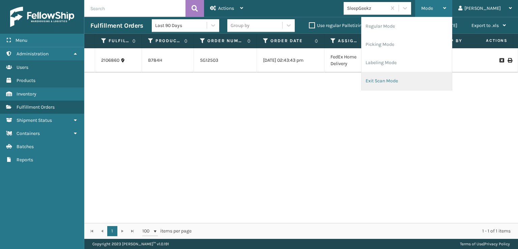
click at [405, 77] on li "Exit Scan Mode" at bounding box center [406, 81] width 90 height 18
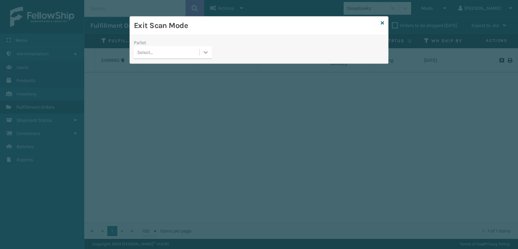
click at [207, 54] on icon at bounding box center [205, 52] width 7 height 7
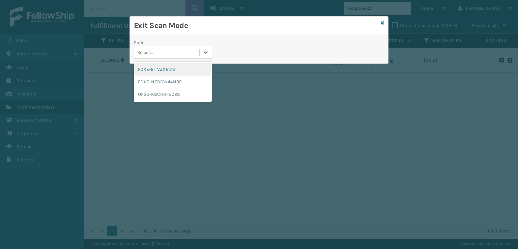
click at [166, 69] on div "FDXE-6ITVZXE17G" at bounding box center [173, 69] width 78 height 12
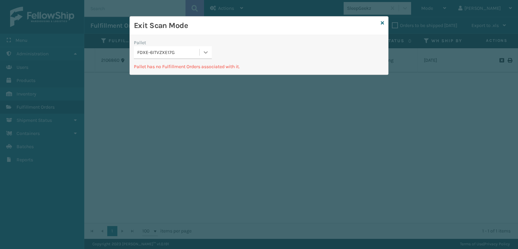
click at [204, 53] on icon at bounding box center [205, 52] width 7 height 7
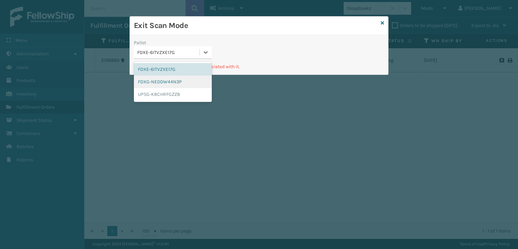
click at [166, 79] on div "FDXG-NEDDW44N3P" at bounding box center [173, 82] width 78 height 12
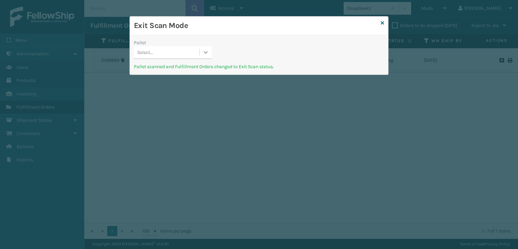
click at [207, 53] on icon at bounding box center [205, 52] width 7 height 7
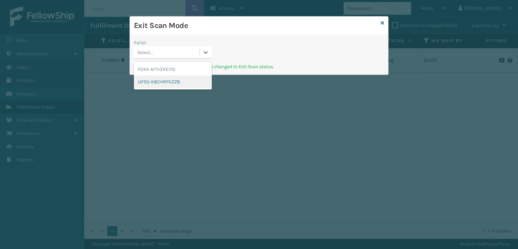
click at [168, 83] on div "UPSG-K8CHRFGZZ8" at bounding box center [173, 82] width 78 height 12
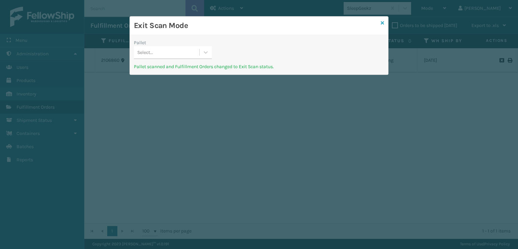
click at [382, 22] on icon at bounding box center [382, 23] width 3 height 5
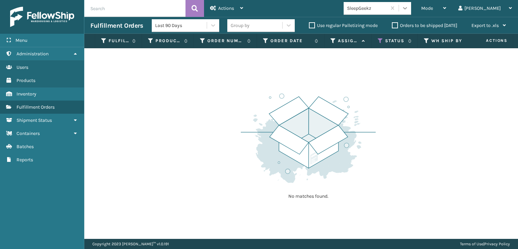
click at [408, 9] on icon at bounding box center [404, 8] width 7 height 7
click at [186, 98] on div "No matches found." at bounding box center [300, 143] width 433 height 190
click at [408, 11] on icon at bounding box center [404, 8] width 7 height 7
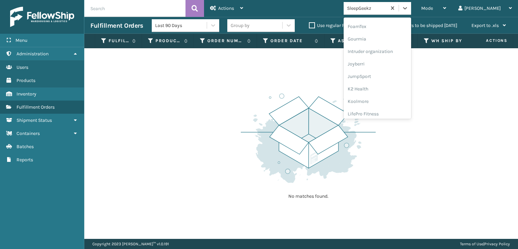
scroll to position [136, 0]
click at [446, 1] on div "Mode" at bounding box center [433, 8] width 25 height 17
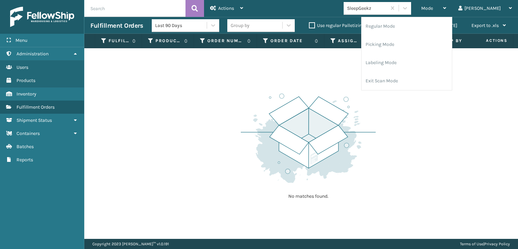
click at [359, 70] on div "No matches found." at bounding box center [300, 143] width 433 height 190
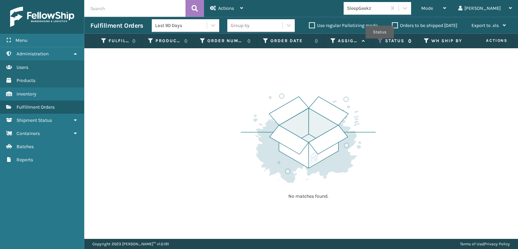
click at [380, 43] on icon at bounding box center [380, 41] width 5 height 6
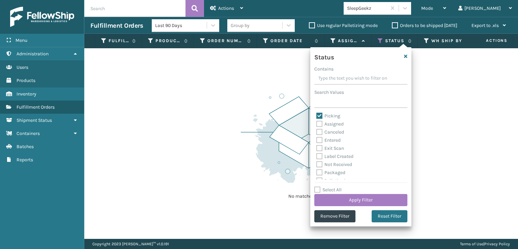
click at [319, 116] on label "Picking" at bounding box center [328, 116] width 24 height 6
click at [317, 116] on input "Picking" at bounding box center [316, 114] width 0 height 4
checkbox input "false"
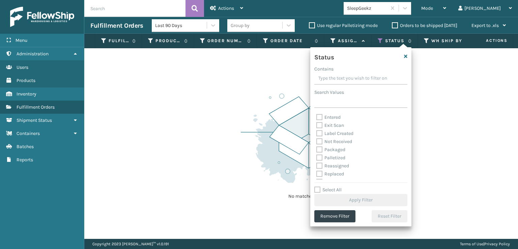
scroll to position [38, 0]
click at [318, 142] on label "Palletized" at bounding box center [330, 143] width 29 height 6
click at [317, 142] on input "Palletized" at bounding box center [316, 141] width 0 height 4
checkbox input "true"
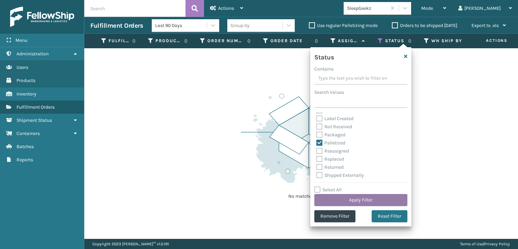
click at [351, 198] on button "Apply Filter" at bounding box center [360, 200] width 93 height 12
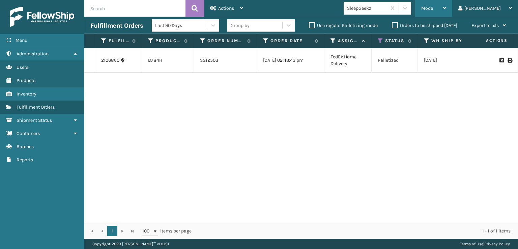
click at [433, 8] on span "Mode" at bounding box center [427, 8] width 12 height 6
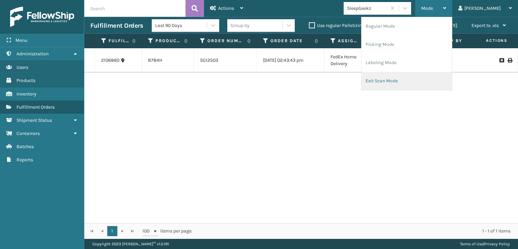
click at [397, 78] on li "Exit Scan Mode" at bounding box center [406, 81] width 90 height 18
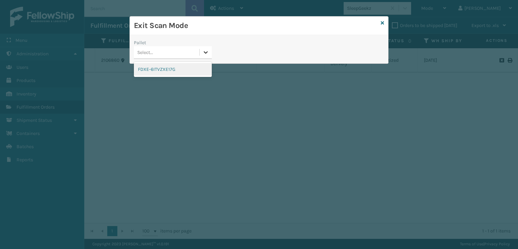
click at [207, 50] on icon at bounding box center [205, 52] width 7 height 7
click at [160, 69] on div "FDXE-6ITVZXE17G" at bounding box center [173, 69] width 78 height 12
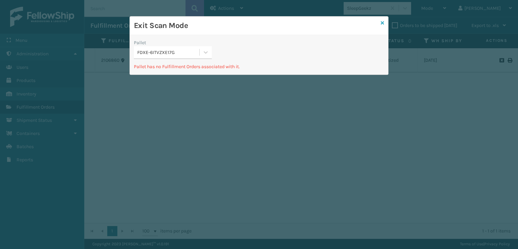
click at [383, 23] on icon at bounding box center [382, 23] width 3 height 5
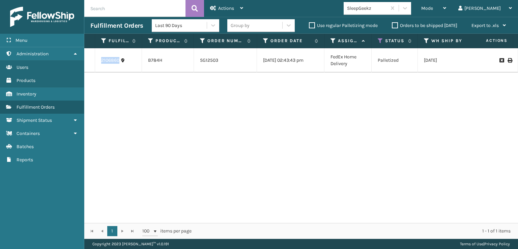
drag, startPoint x: 98, startPoint y: 61, endPoint x: 120, endPoint y: 64, distance: 22.4
click at [120, 64] on td "2106860" at bounding box center [118, 60] width 47 height 24
copy link "2106860"
click at [407, 8] on icon at bounding box center [405, 8] width 4 height 2
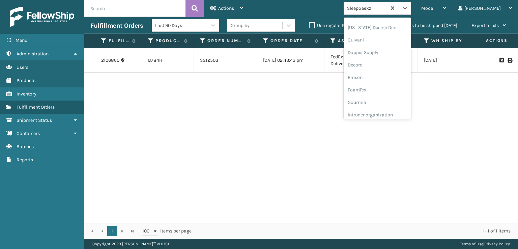
scroll to position [101, 0]
click at [380, 87] on div "FoamTex" at bounding box center [376, 86] width 67 height 12
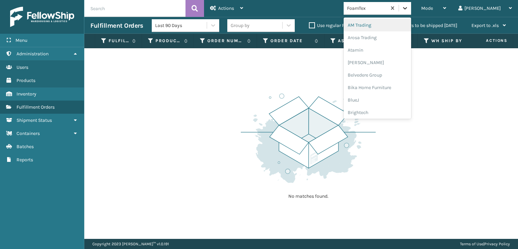
click at [408, 6] on icon at bounding box center [404, 8] width 7 height 7
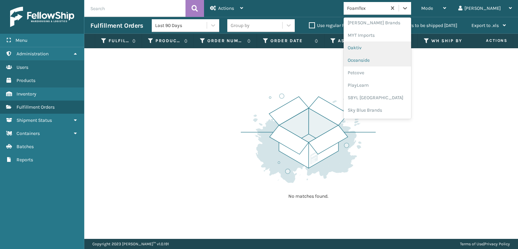
scroll to position [280, 0]
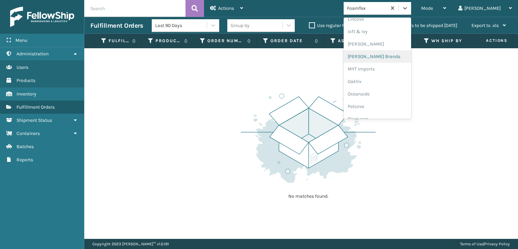
click at [381, 55] on div "[PERSON_NAME] Brands" at bounding box center [376, 56] width 67 height 12
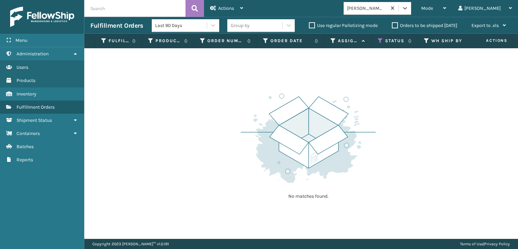
click at [380, 37] on th "Status" at bounding box center [394, 41] width 46 height 14
click at [381, 39] on icon at bounding box center [380, 41] width 5 height 6
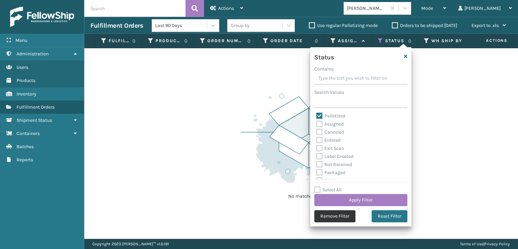
click at [341, 219] on button "Remove Filter" at bounding box center [334, 216] width 41 height 12
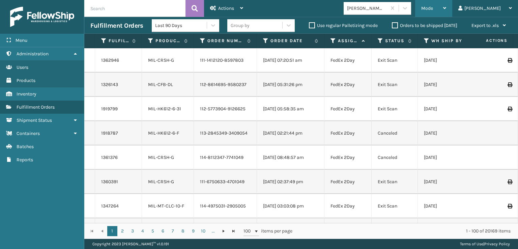
click at [433, 7] on span "Mode" at bounding box center [427, 8] width 12 height 6
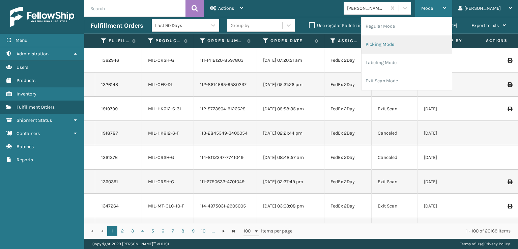
click at [410, 43] on li "Picking Mode" at bounding box center [406, 44] width 90 height 18
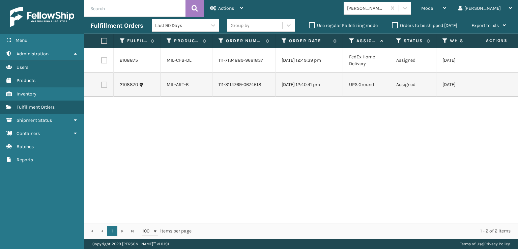
click at [143, 185] on div "2108875 MIL-CFB-DL 111-7134889-9661837 [DATE] 12:49:39 pm FedEx Home Delivery A…" at bounding box center [300, 135] width 433 height 175
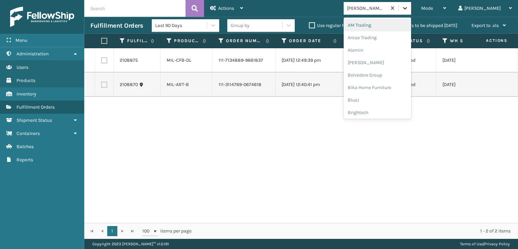
click at [408, 10] on icon at bounding box center [404, 8] width 7 height 7
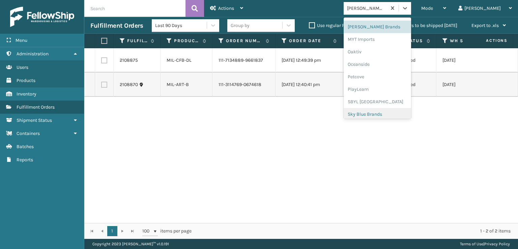
scroll to position [338, 0]
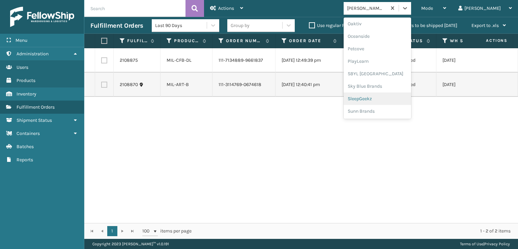
click at [385, 97] on div "SleepGeekz" at bounding box center [376, 98] width 67 height 12
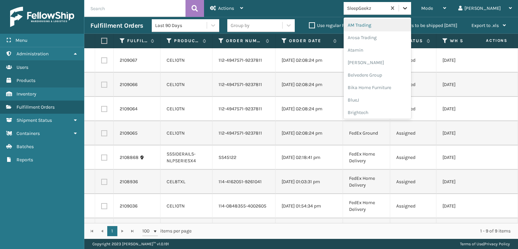
click at [408, 8] on icon at bounding box center [404, 8] width 7 height 7
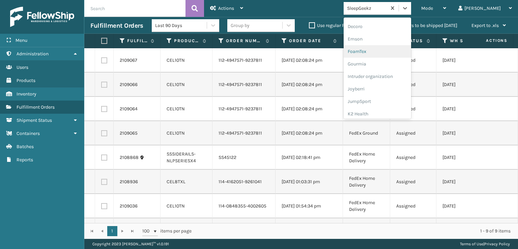
click at [384, 49] on div "FoamTex" at bounding box center [376, 51] width 67 height 12
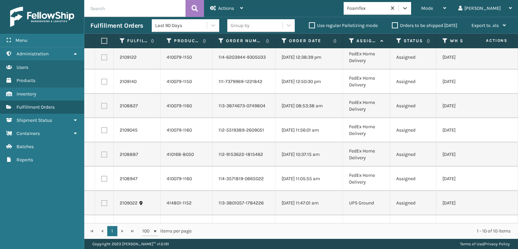
scroll to position [0, 0]
